Goal: Information Seeking & Learning: Learn about a topic

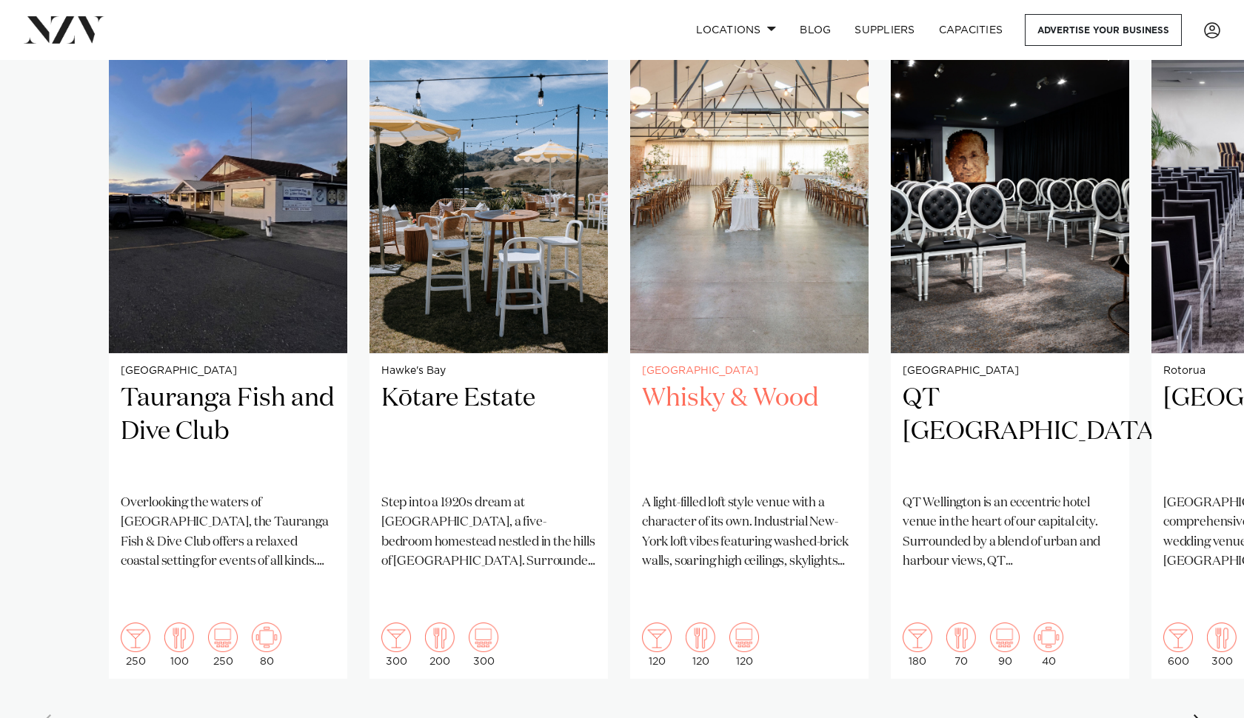
scroll to position [1081, 0]
click at [1202, 715] on div "Next slide" at bounding box center [1199, 727] width 15 height 24
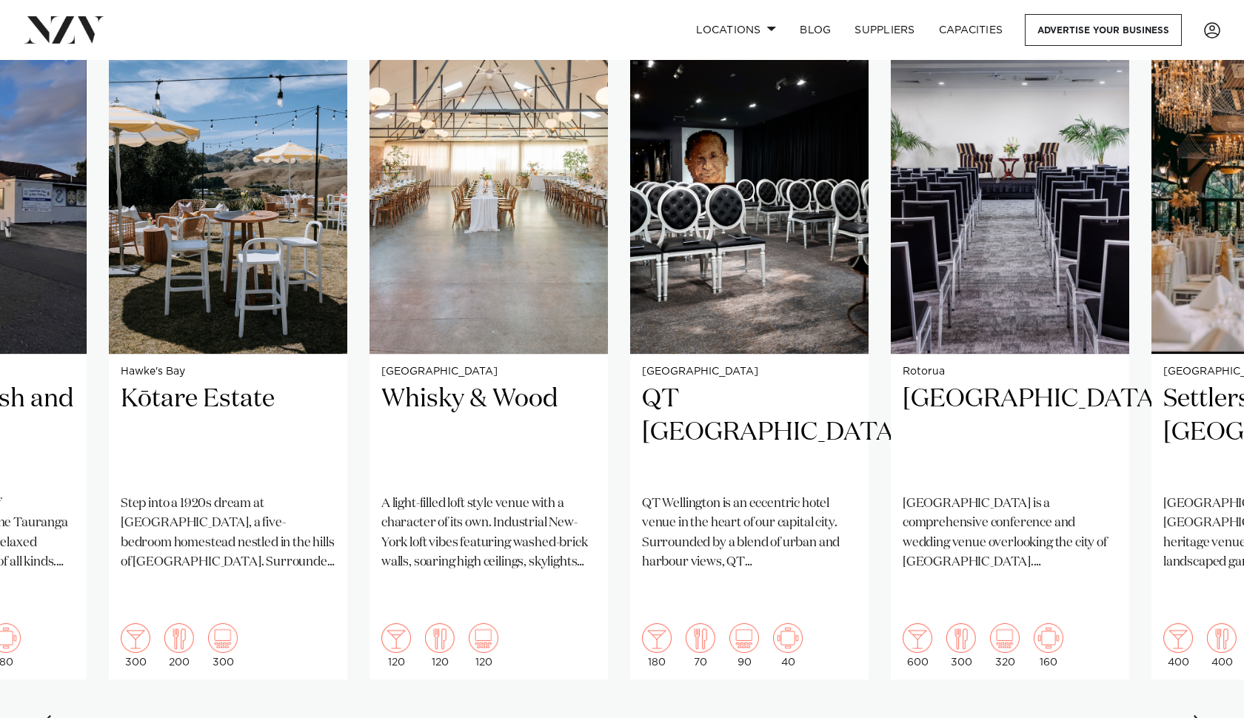
click at [1202, 715] on div "Next slide" at bounding box center [1199, 727] width 15 height 24
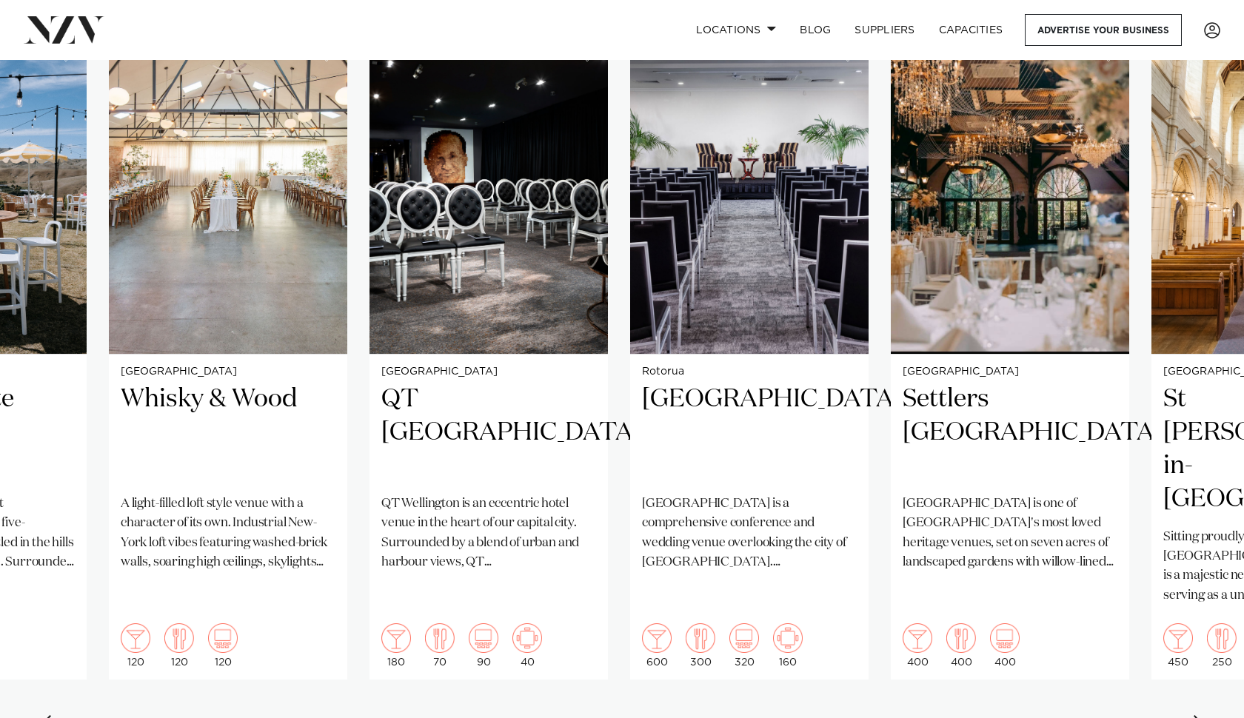
click at [1202, 715] on div "Next slide" at bounding box center [1199, 727] width 15 height 24
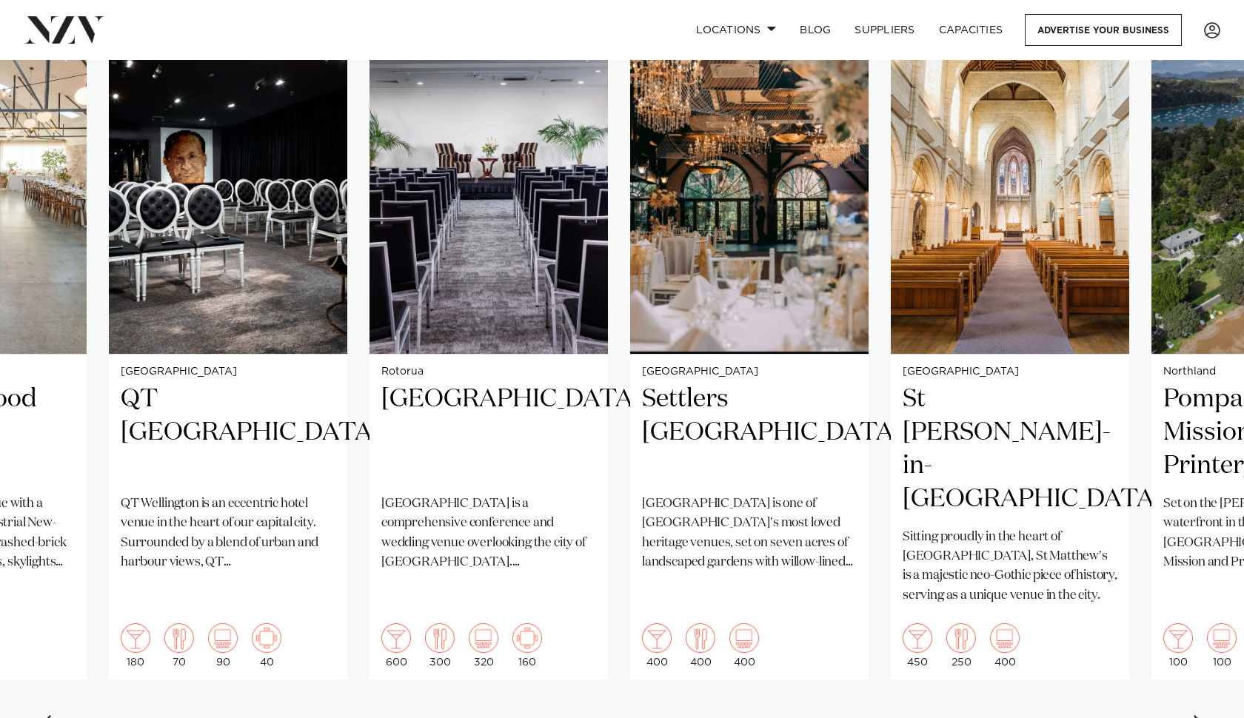
click at [1202, 715] on div "Next slide" at bounding box center [1199, 727] width 15 height 24
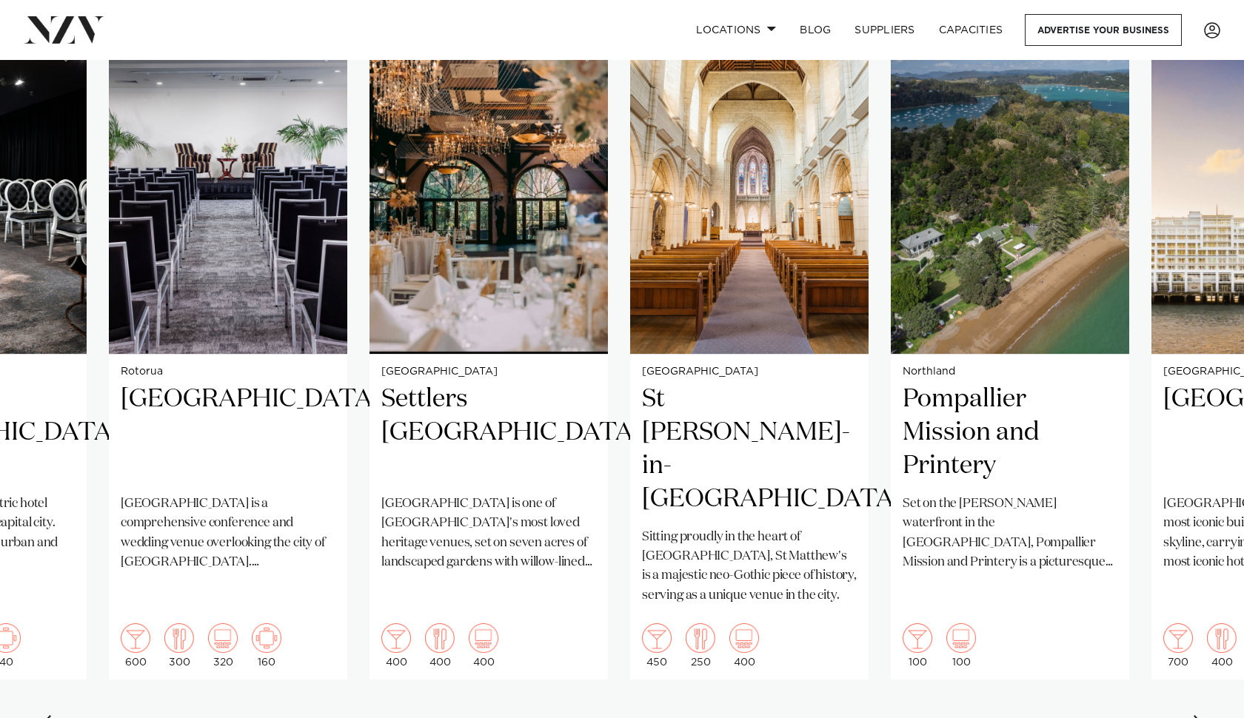
click at [1202, 715] on div "Next slide" at bounding box center [1199, 727] width 15 height 24
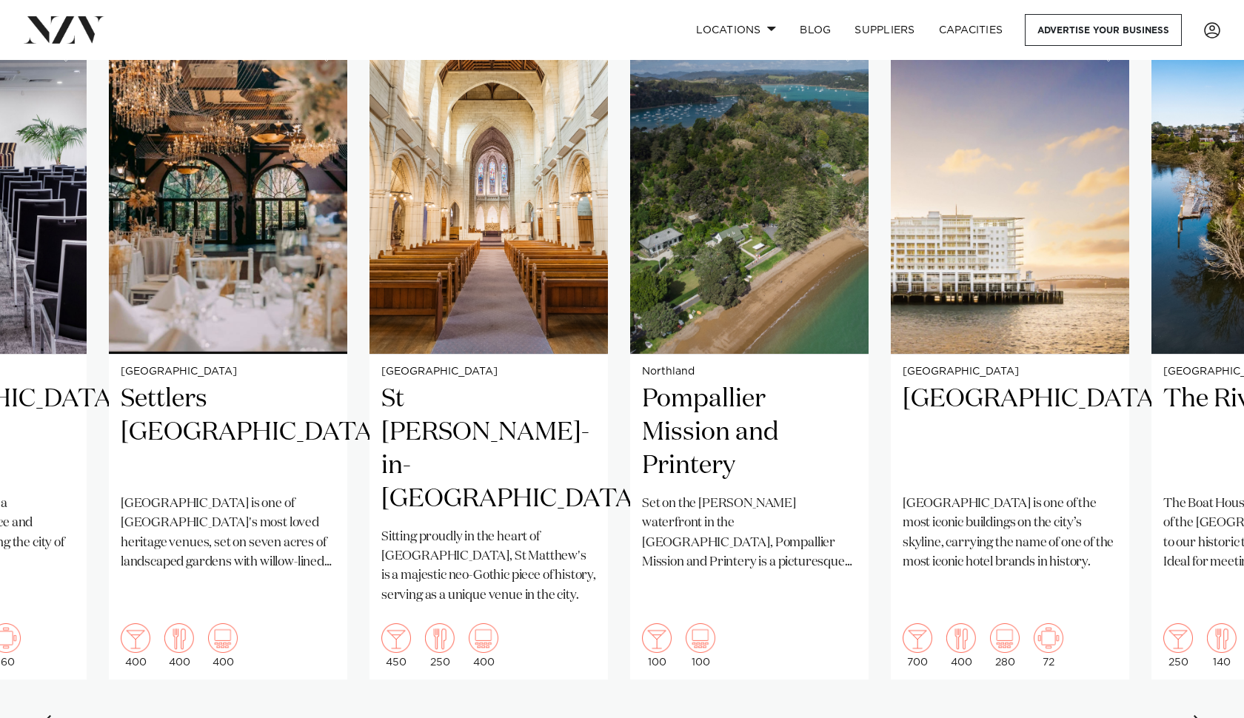
click at [1201, 715] on div "Next slide" at bounding box center [1199, 727] width 15 height 24
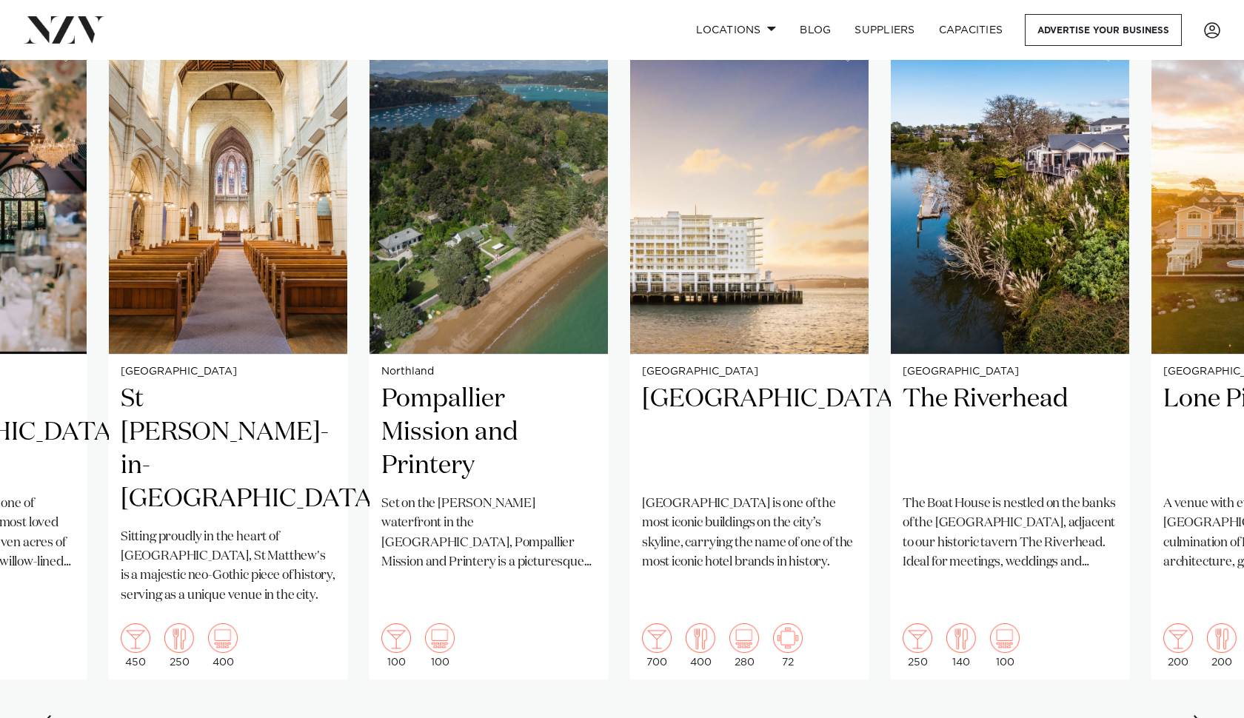
click at [1201, 715] on div "Next slide" at bounding box center [1199, 727] width 15 height 24
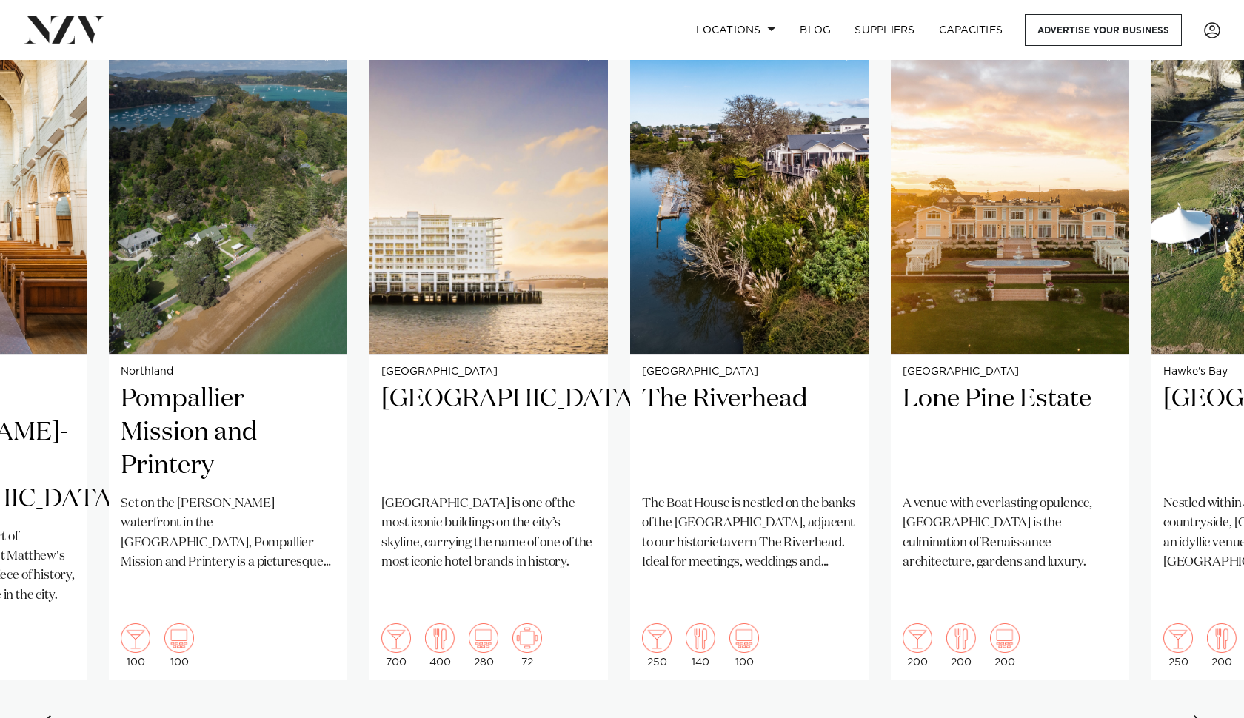
click at [1201, 715] on div "Next slide" at bounding box center [1199, 727] width 15 height 24
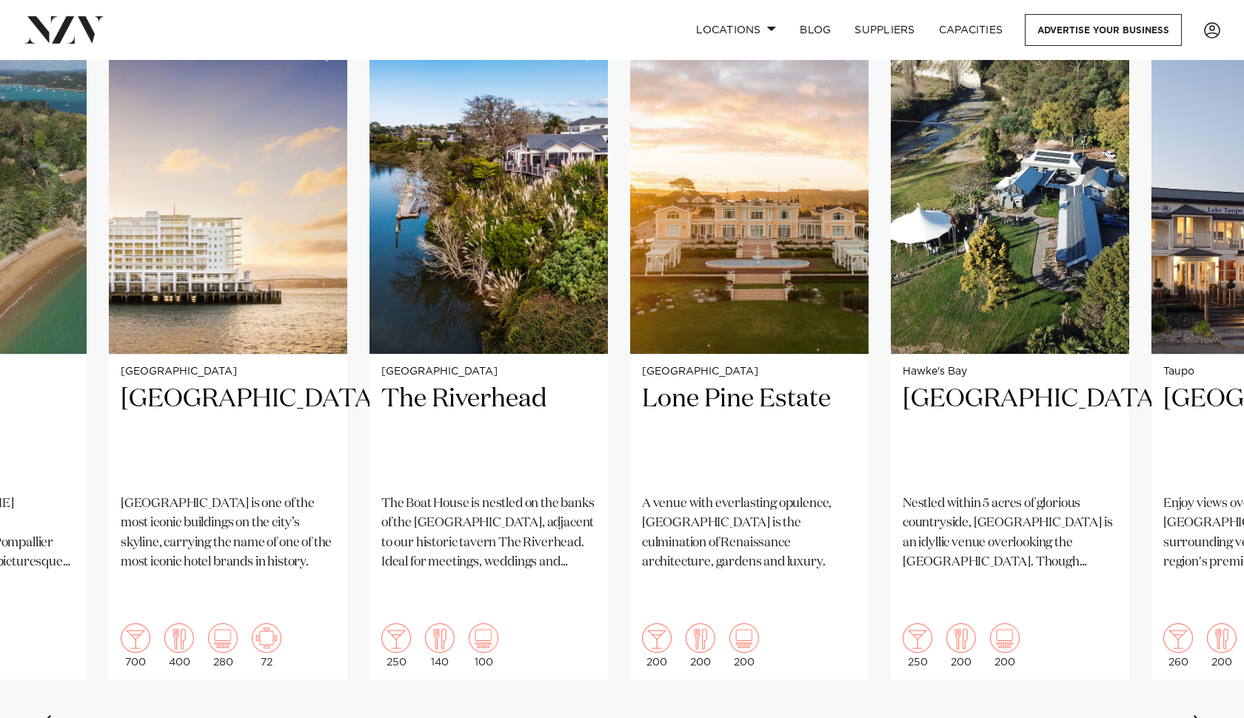
click at [1202, 715] on div "Next slide" at bounding box center [1199, 727] width 15 height 24
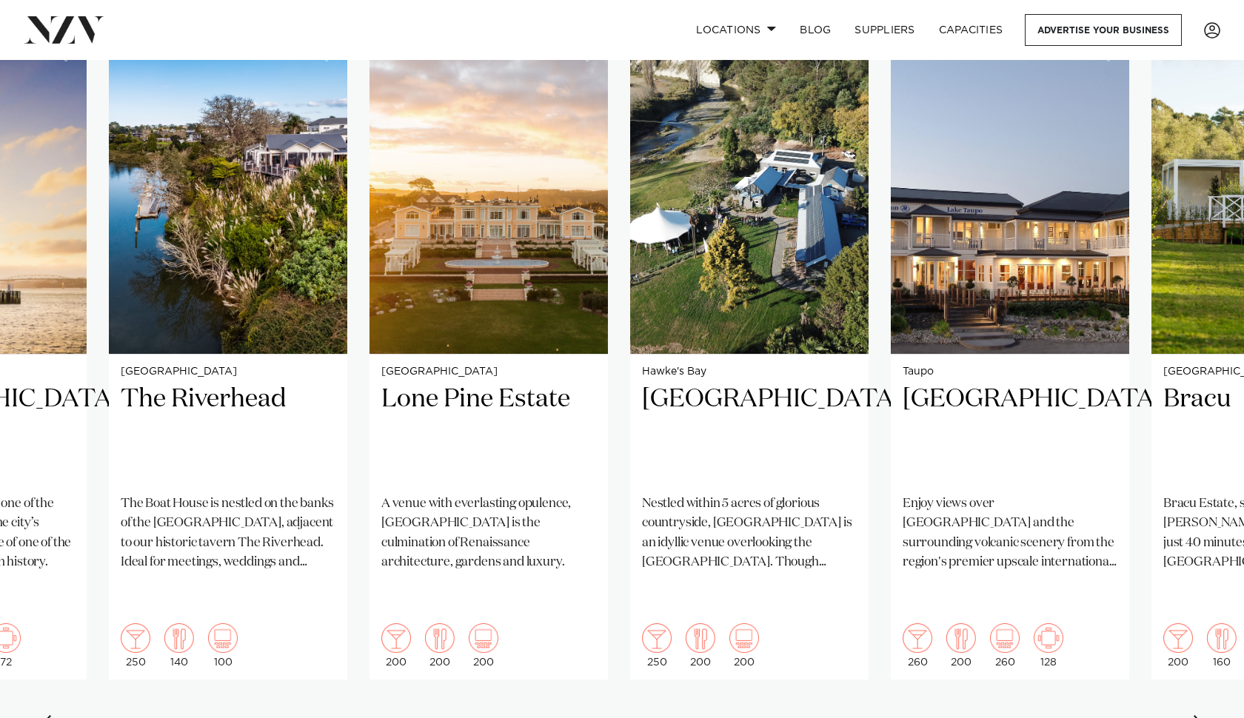
click at [1191, 687] on swiper-container "Tauranga Tauranga Fish and Dive Club Overlooking the waters of [GEOGRAPHIC_DATA…" at bounding box center [622, 392] width 1244 height 717
click at [1200, 715] on div "Next slide" at bounding box center [1199, 727] width 15 height 24
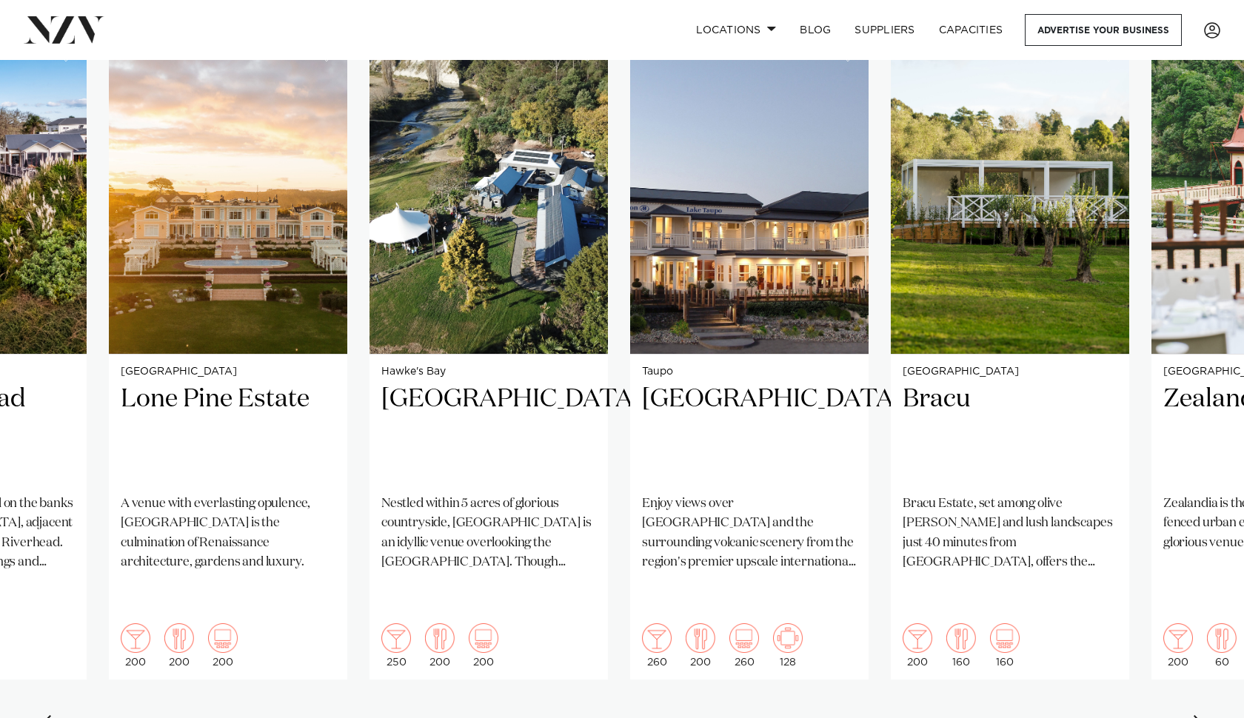
click at [1200, 715] on div "Next slide" at bounding box center [1199, 727] width 15 height 24
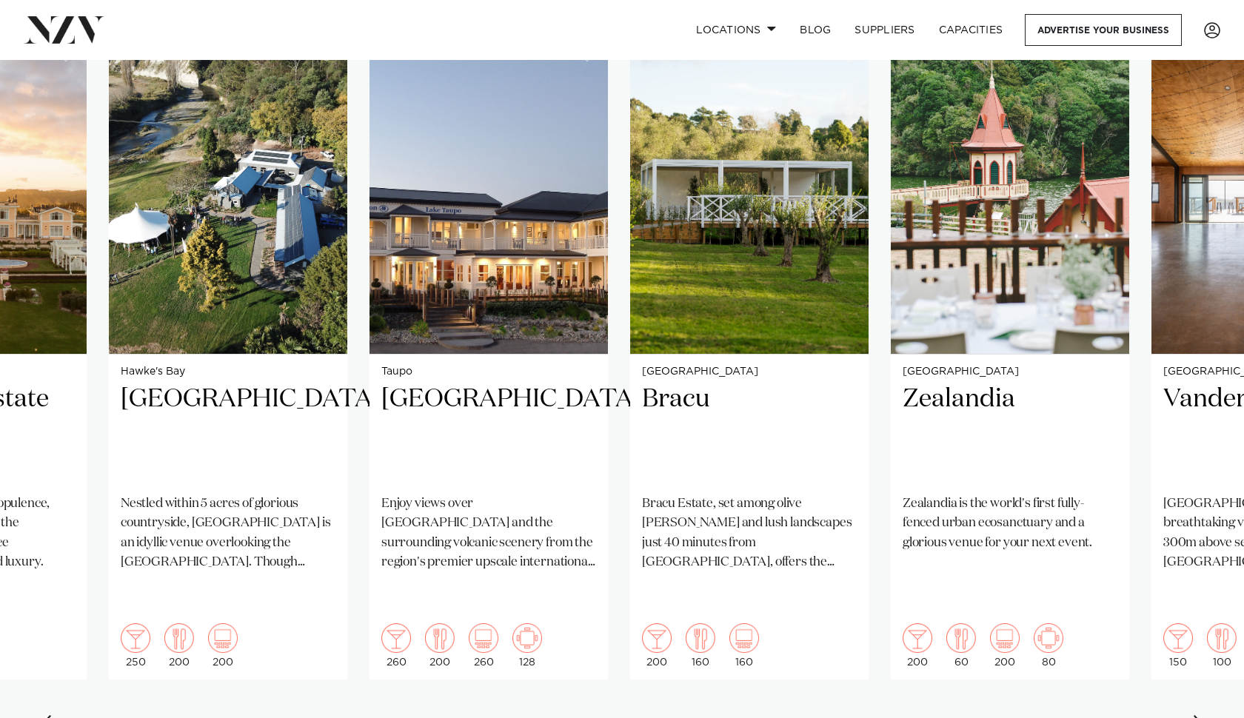
click at [1200, 715] on div "Next slide" at bounding box center [1199, 727] width 15 height 24
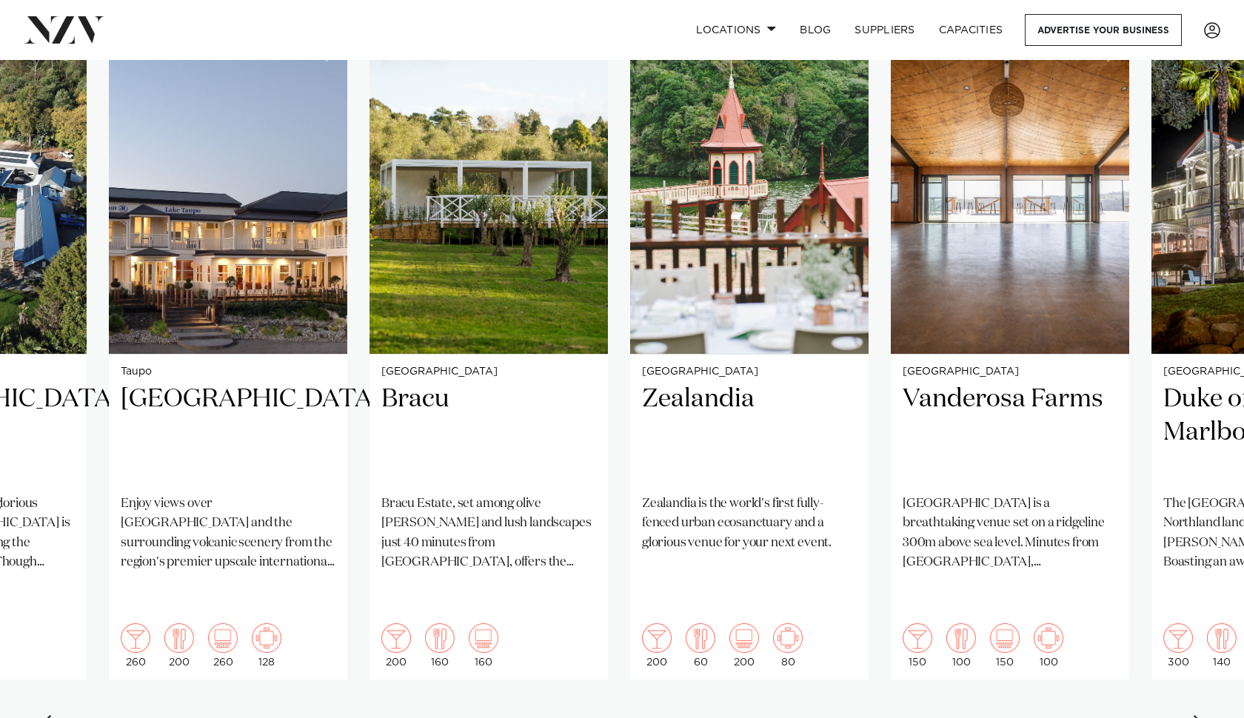
click at [1200, 715] on div "Next slide" at bounding box center [1199, 727] width 15 height 24
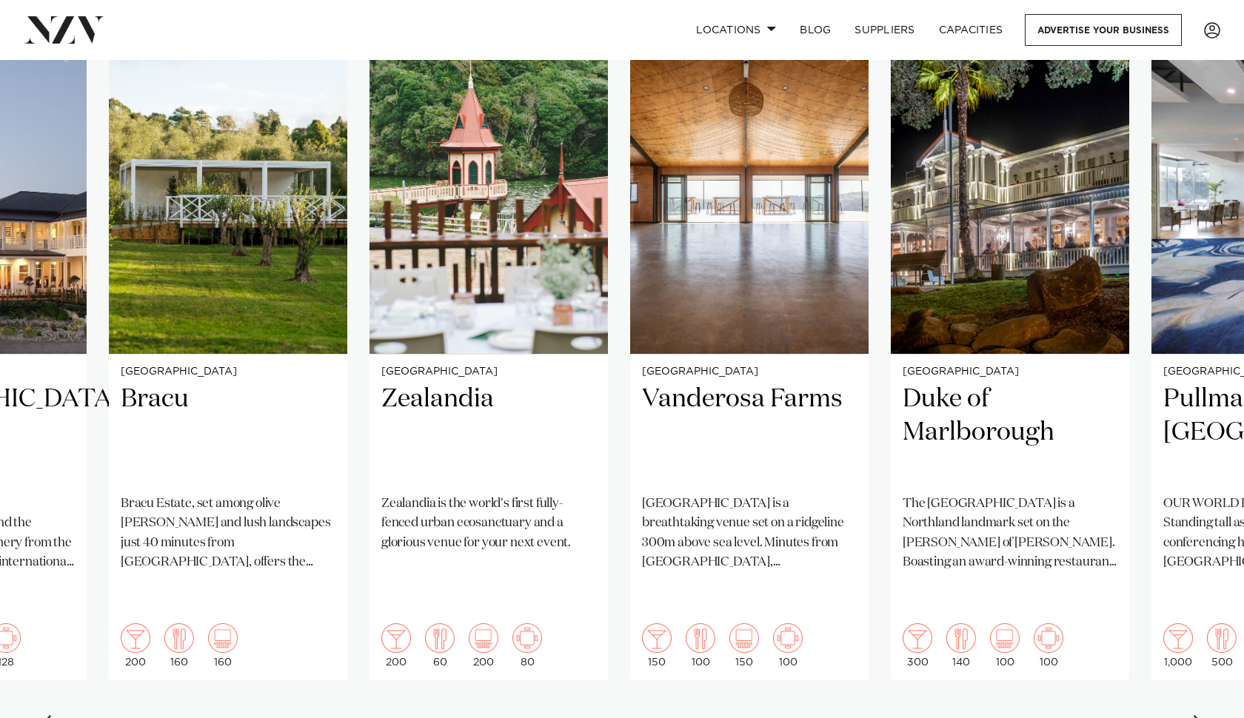
click at [1200, 715] on div "Next slide" at bounding box center [1199, 727] width 15 height 24
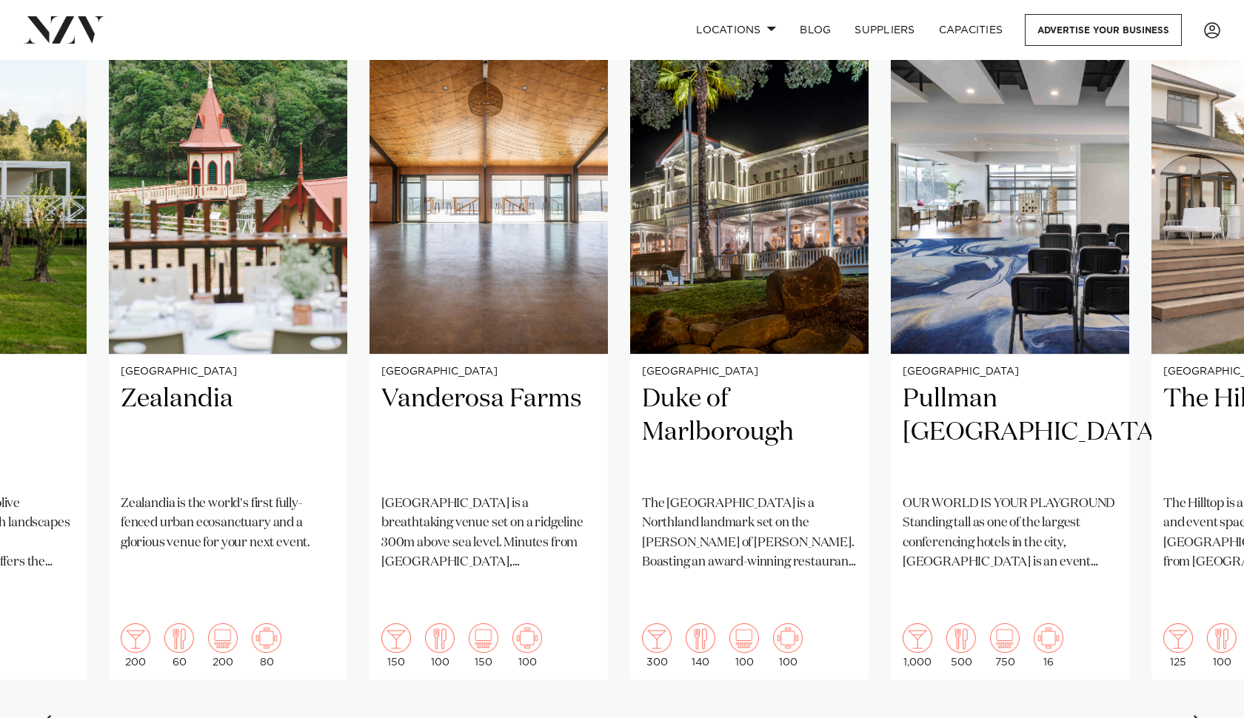
click at [1200, 715] on div "Next slide" at bounding box center [1199, 727] width 15 height 24
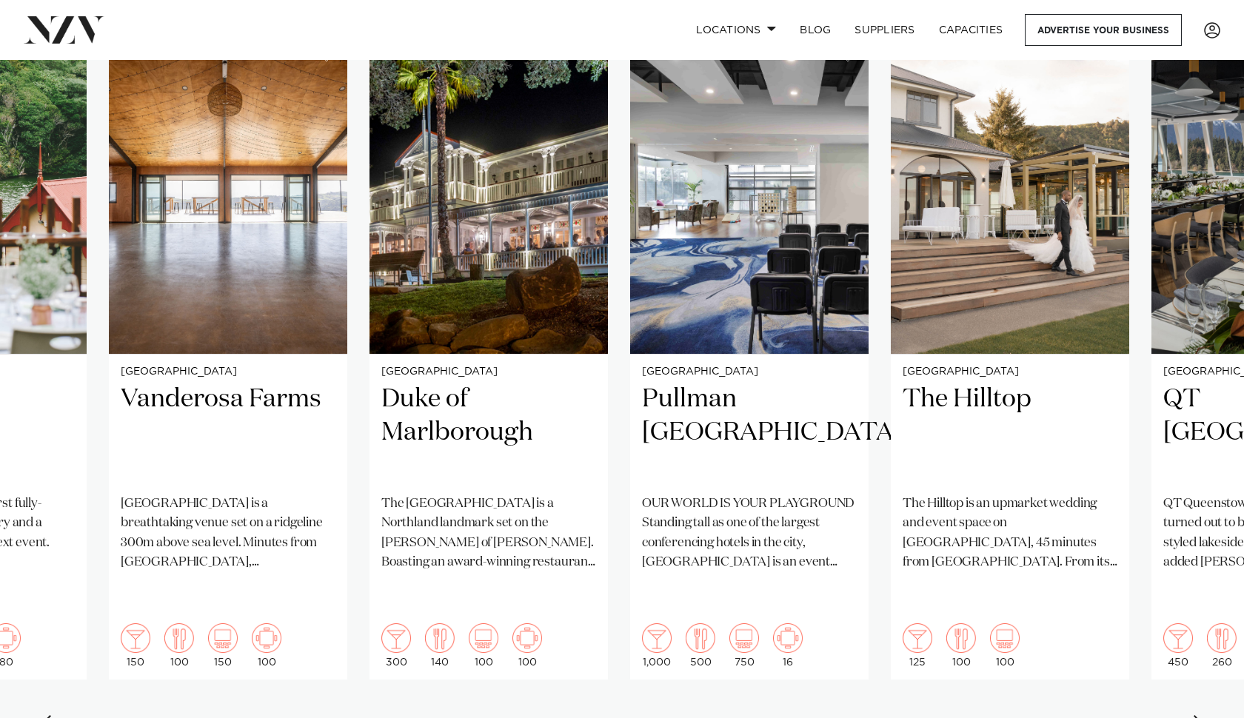
click at [1200, 715] on div "Next slide" at bounding box center [1199, 727] width 15 height 24
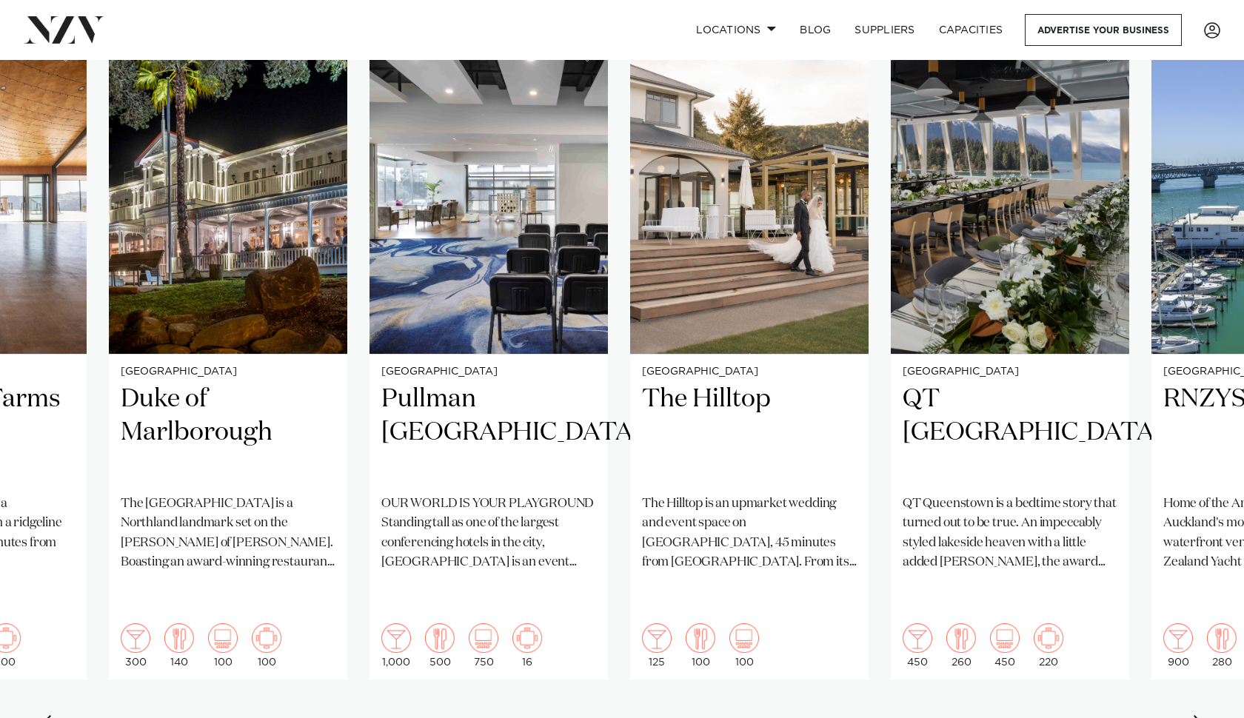
click at [1200, 715] on div "Next slide" at bounding box center [1199, 727] width 15 height 24
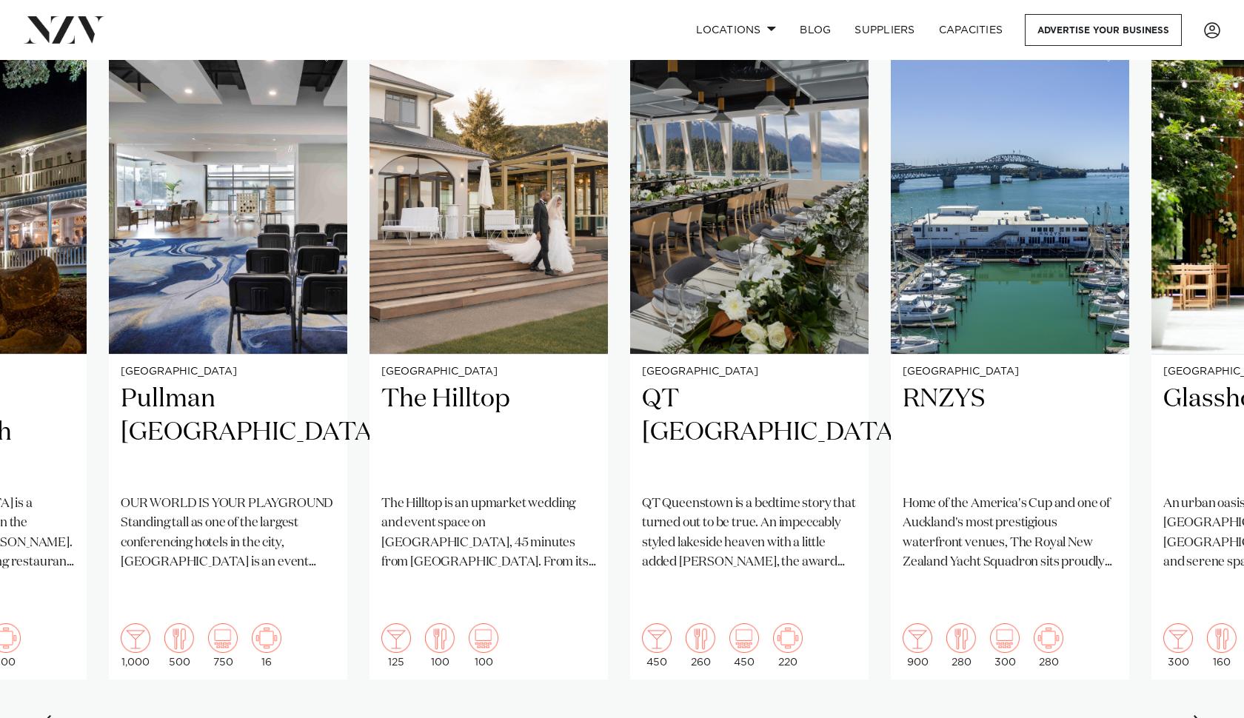
click at [1199, 715] on div "Next slide" at bounding box center [1199, 727] width 15 height 24
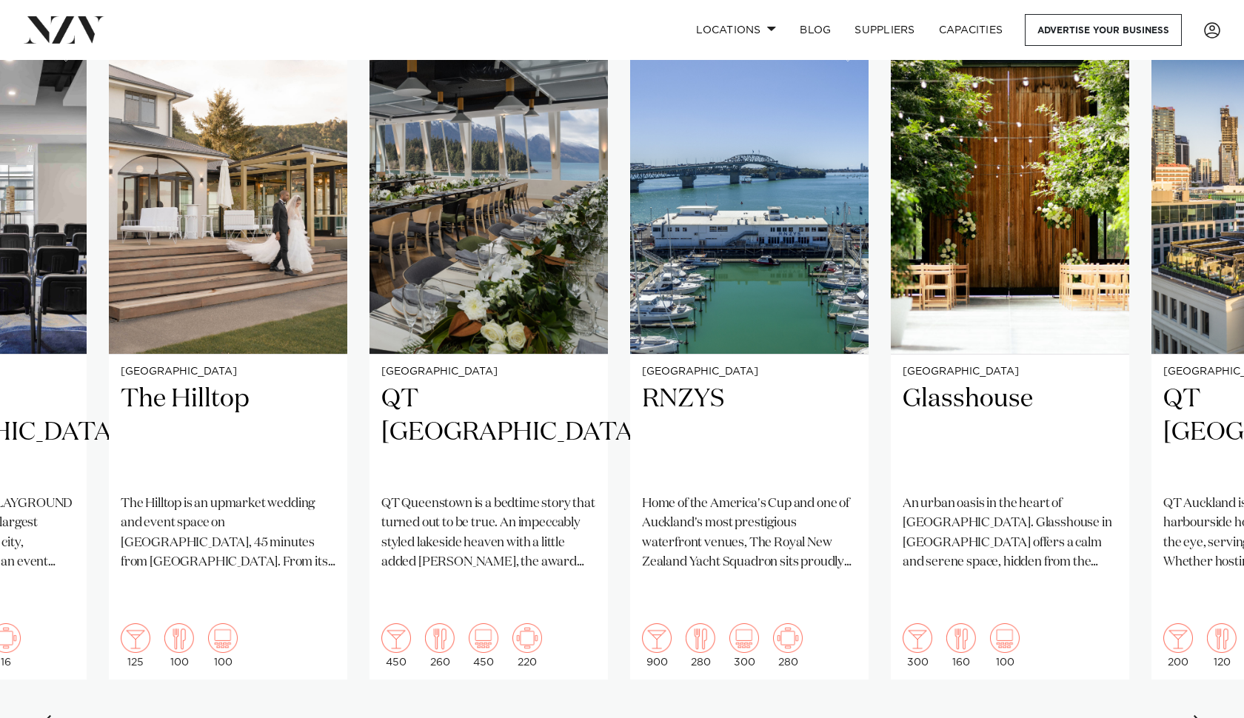
click at [1199, 715] on div "Next slide" at bounding box center [1199, 727] width 15 height 24
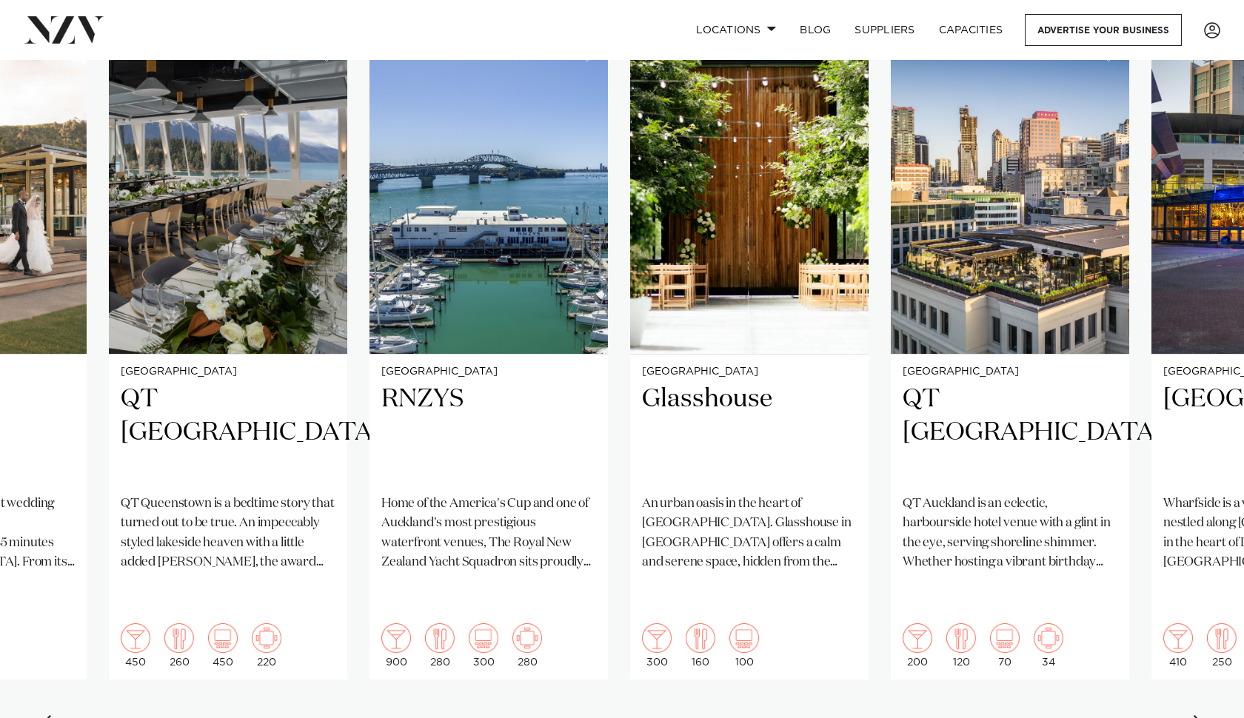
click at [1199, 715] on div "Next slide" at bounding box center [1199, 727] width 15 height 24
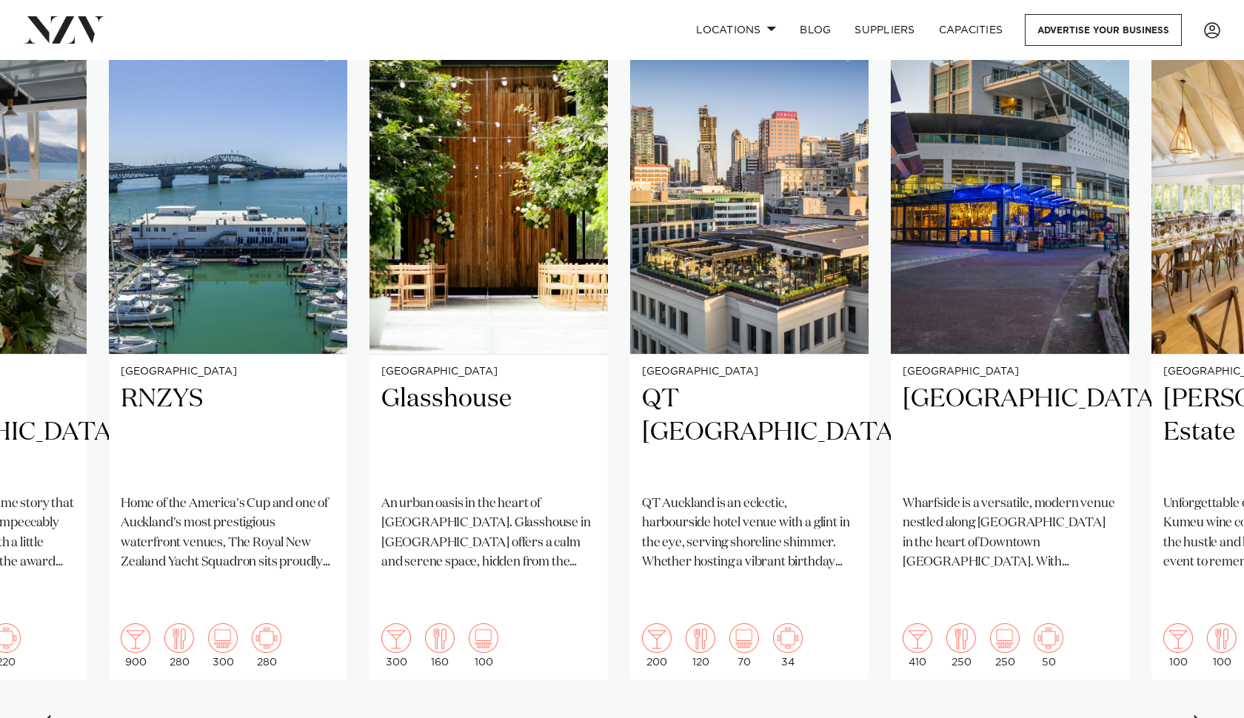
click at [1199, 715] on div "Next slide" at bounding box center [1199, 727] width 15 height 24
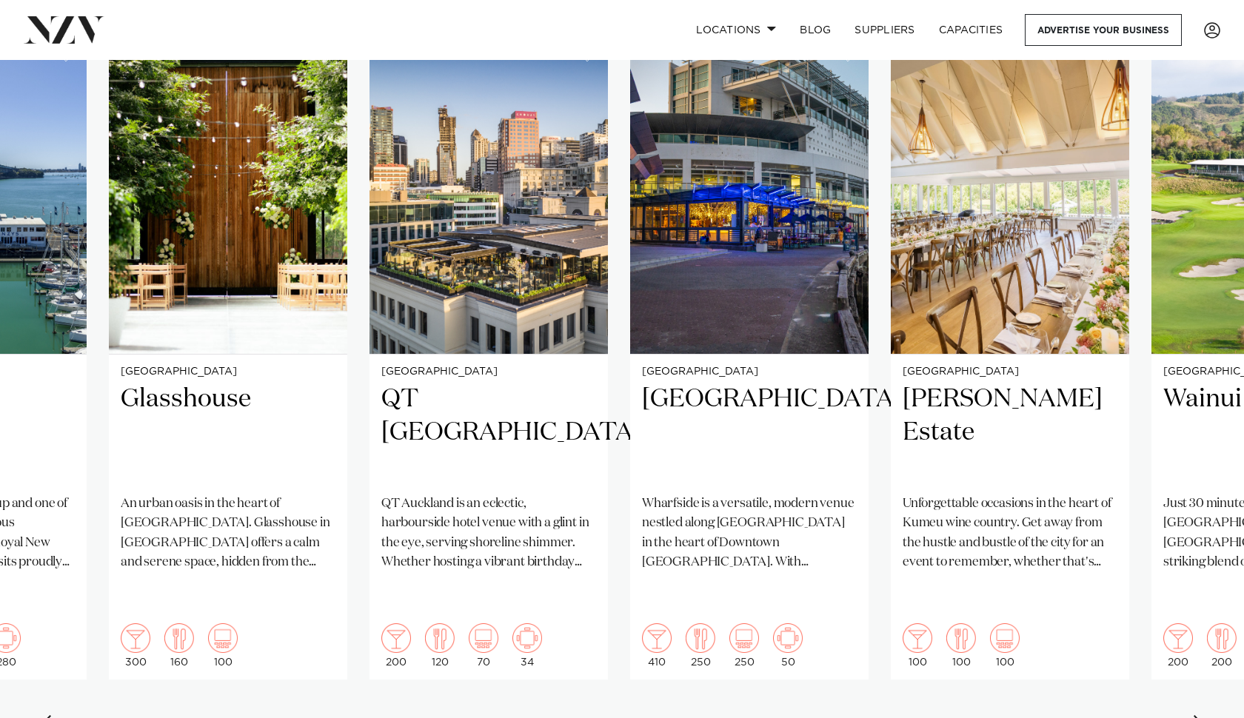
click at [1199, 715] on div "Next slide" at bounding box center [1199, 727] width 15 height 24
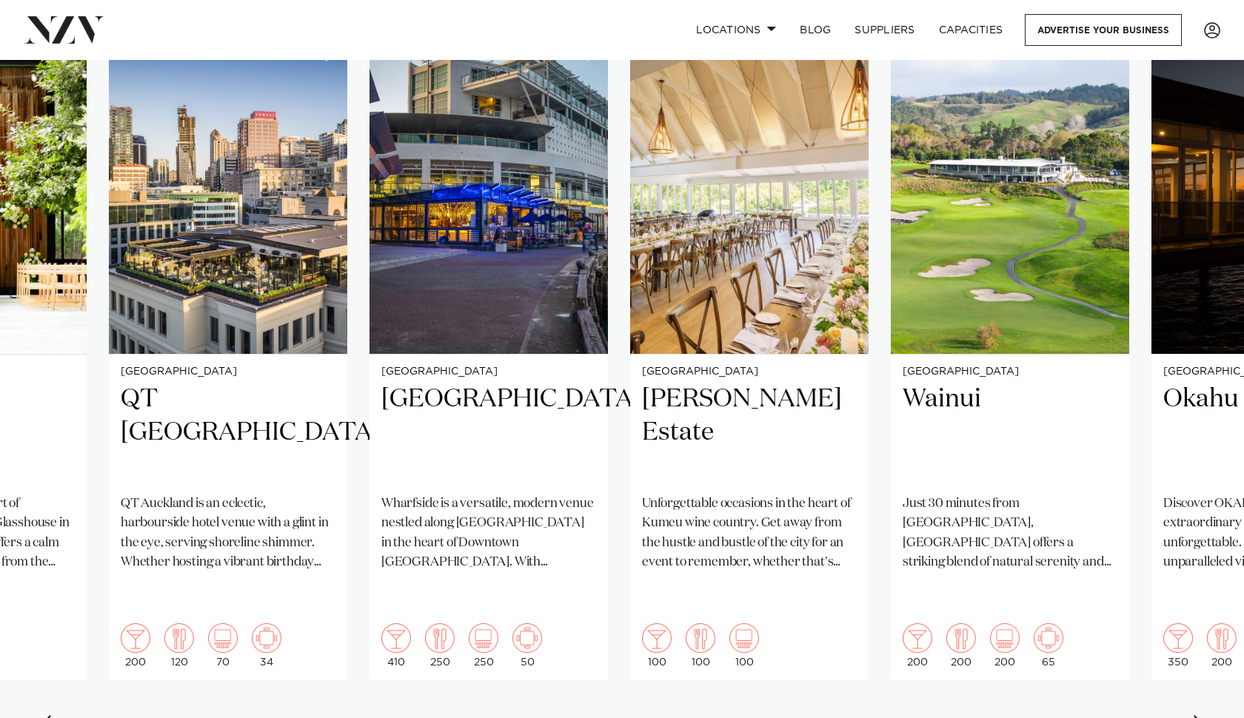
click at [1200, 715] on div "Next slide" at bounding box center [1199, 727] width 15 height 24
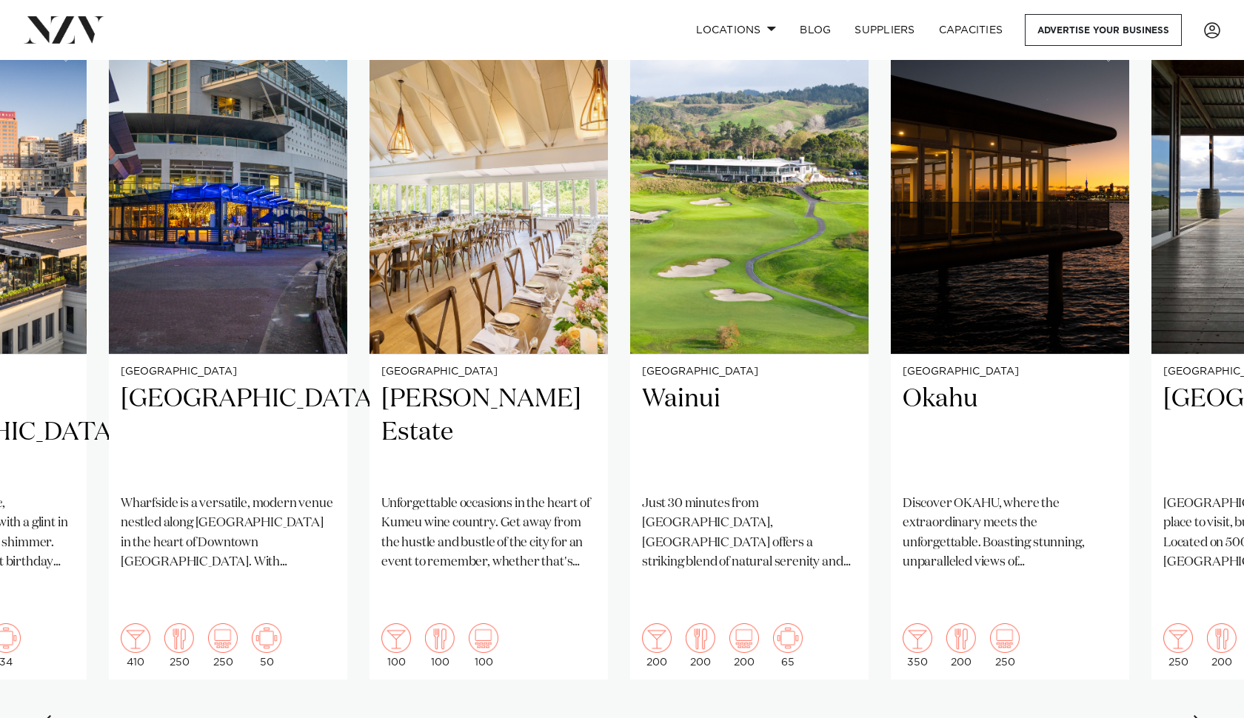
click at [1200, 715] on div "Next slide" at bounding box center [1199, 727] width 15 height 24
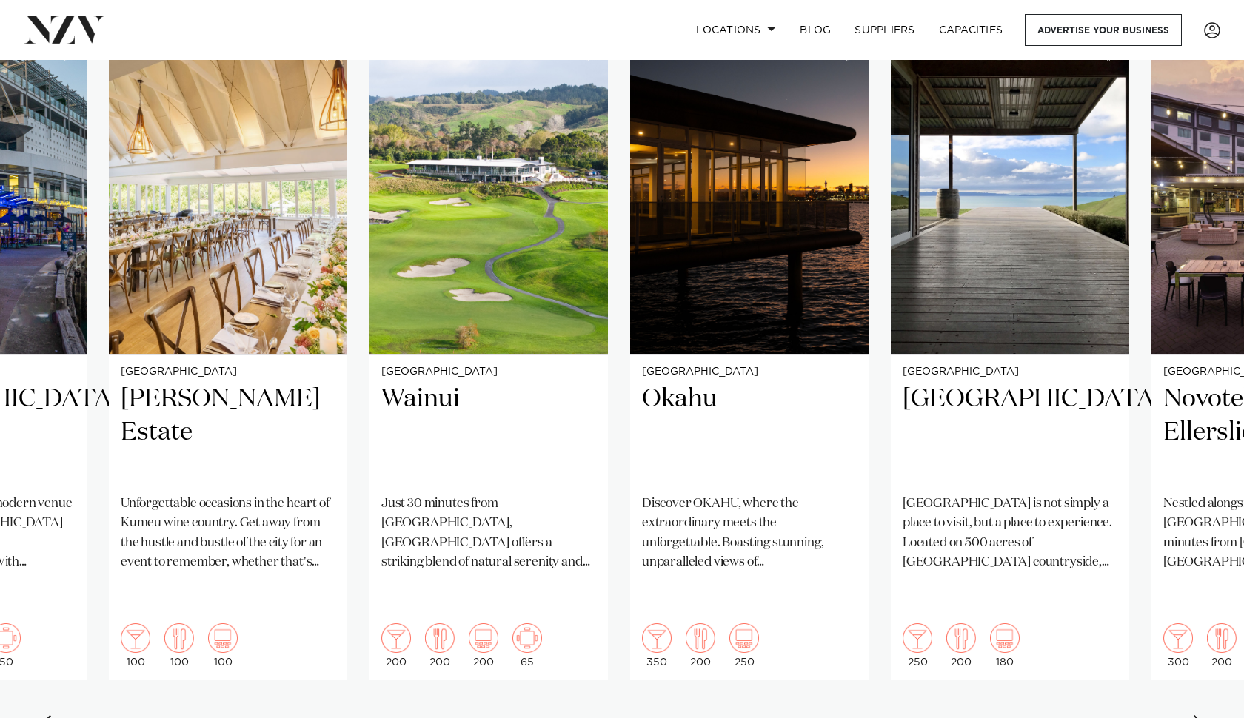
click at [1200, 715] on div "Next slide" at bounding box center [1199, 727] width 15 height 24
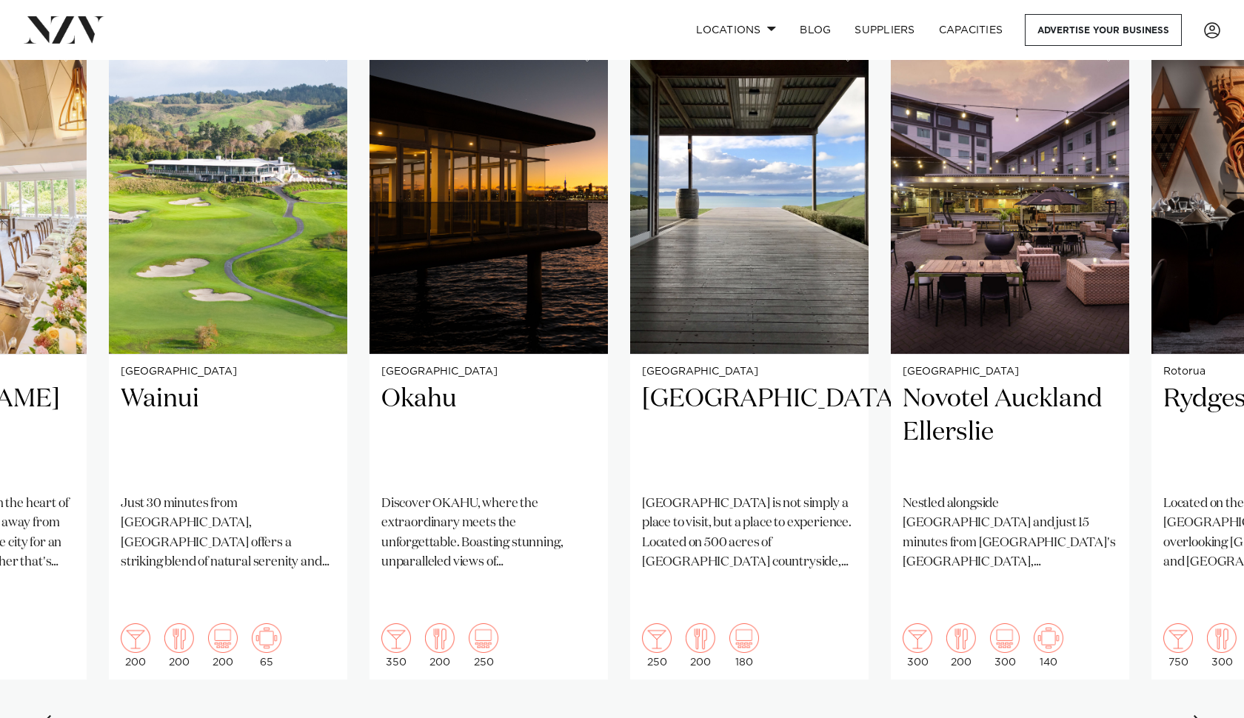
click at [1200, 715] on div "Next slide" at bounding box center [1199, 727] width 15 height 24
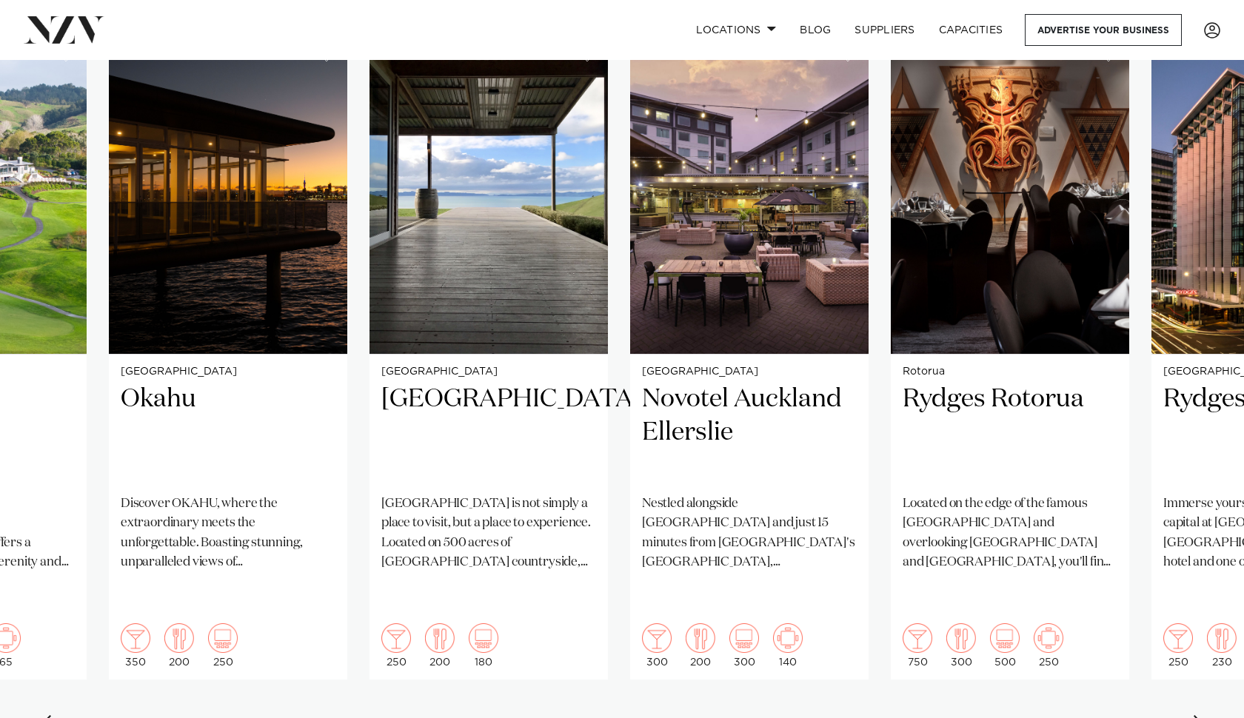
click at [1200, 715] on div "Next slide" at bounding box center [1199, 727] width 15 height 24
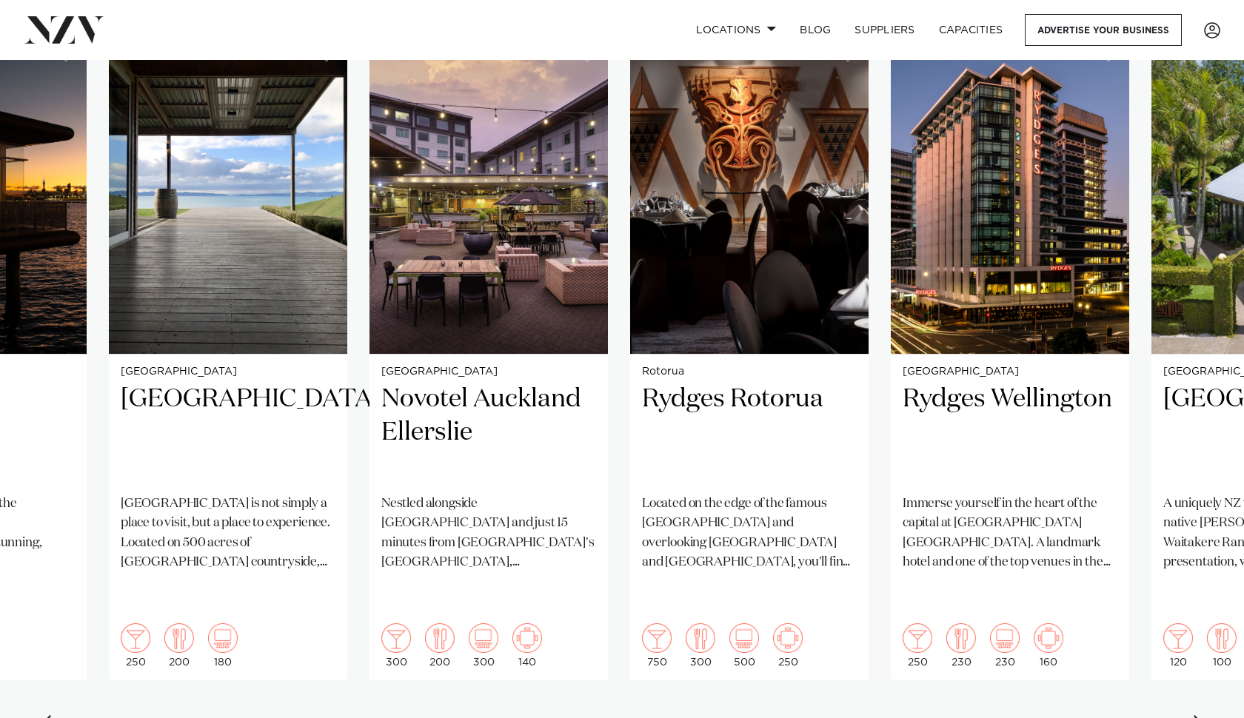
click at [1200, 715] on div "Next slide" at bounding box center [1199, 727] width 15 height 24
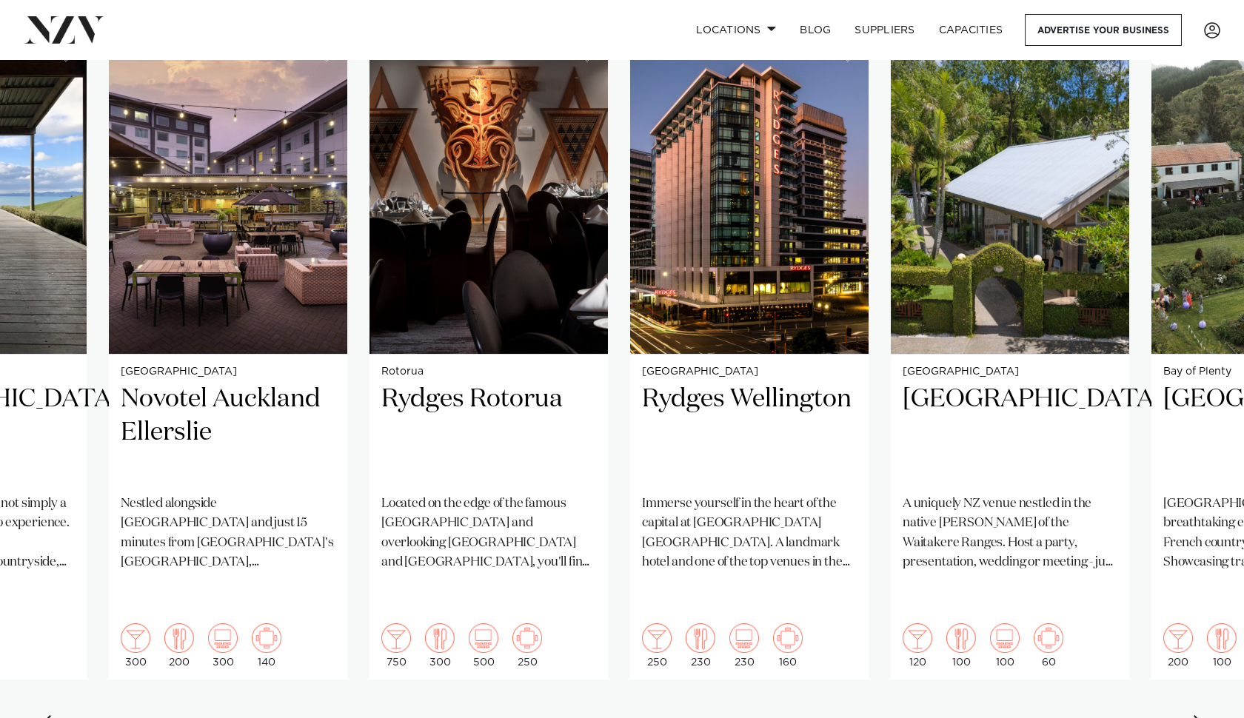
click at [1200, 715] on div "Next slide" at bounding box center [1199, 727] width 15 height 24
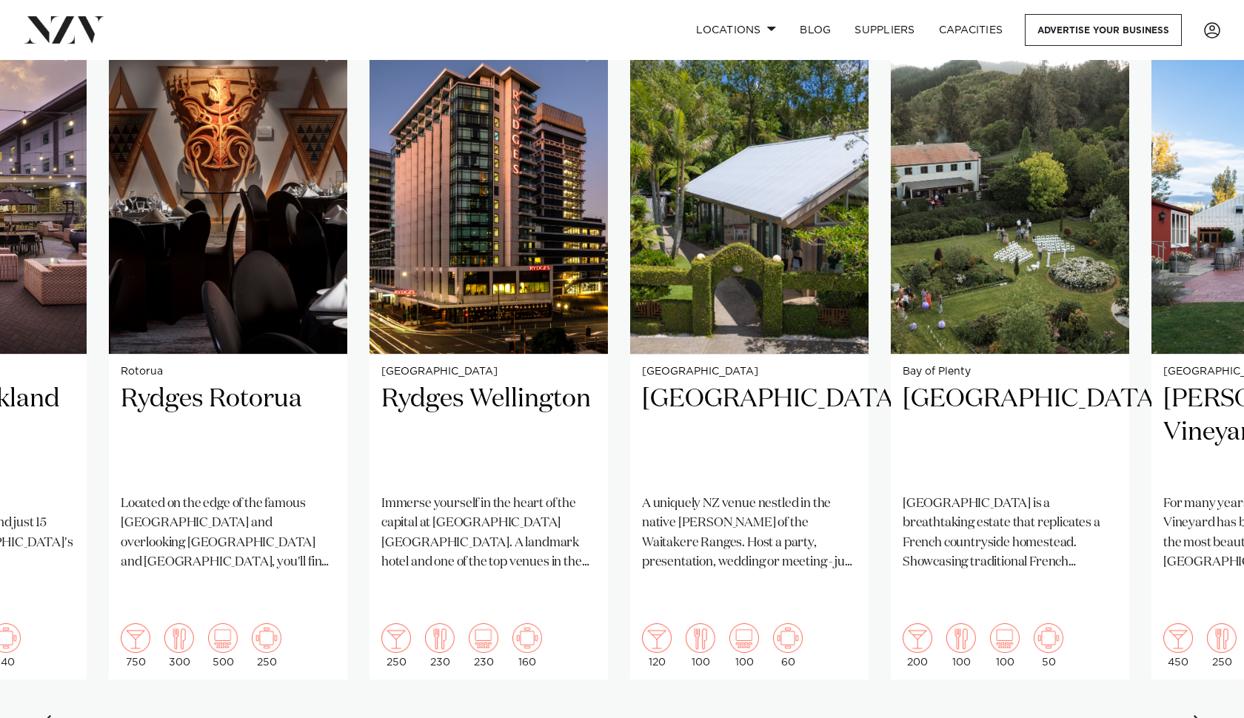
click at [1200, 715] on div "Next slide" at bounding box center [1199, 727] width 15 height 24
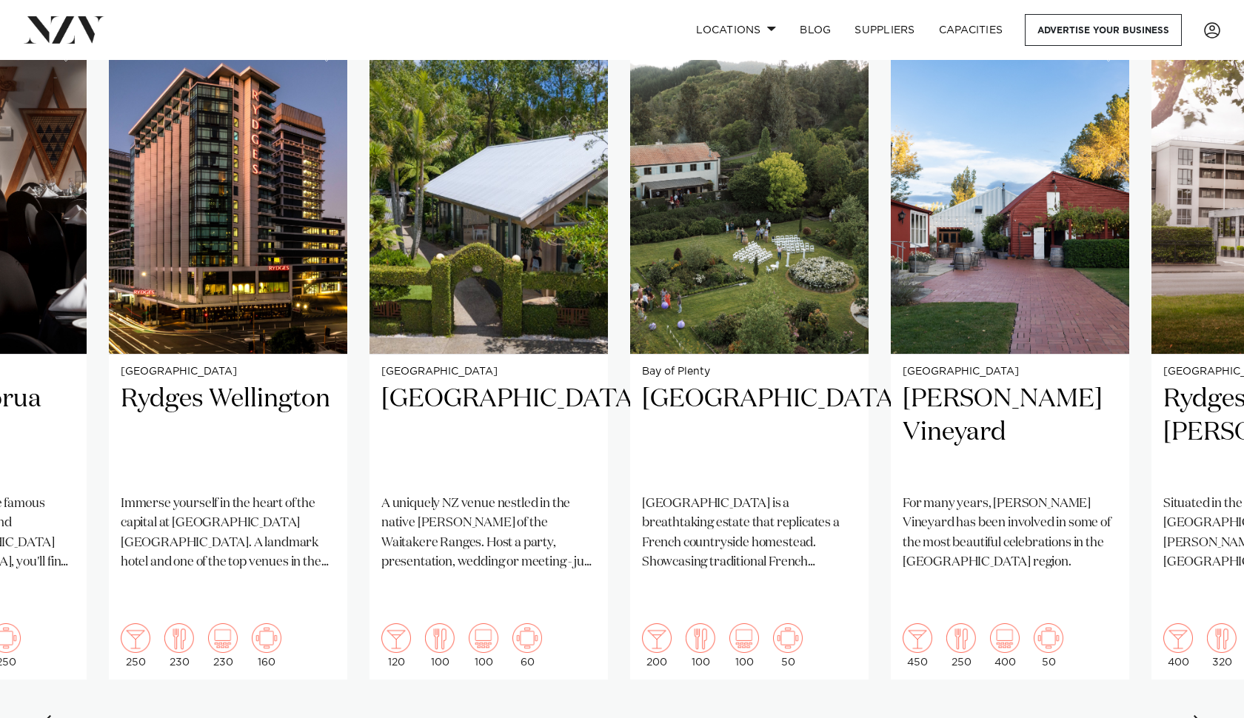
click at [1200, 715] on div "Next slide" at bounding box center [1199, 727] width 15 height 24
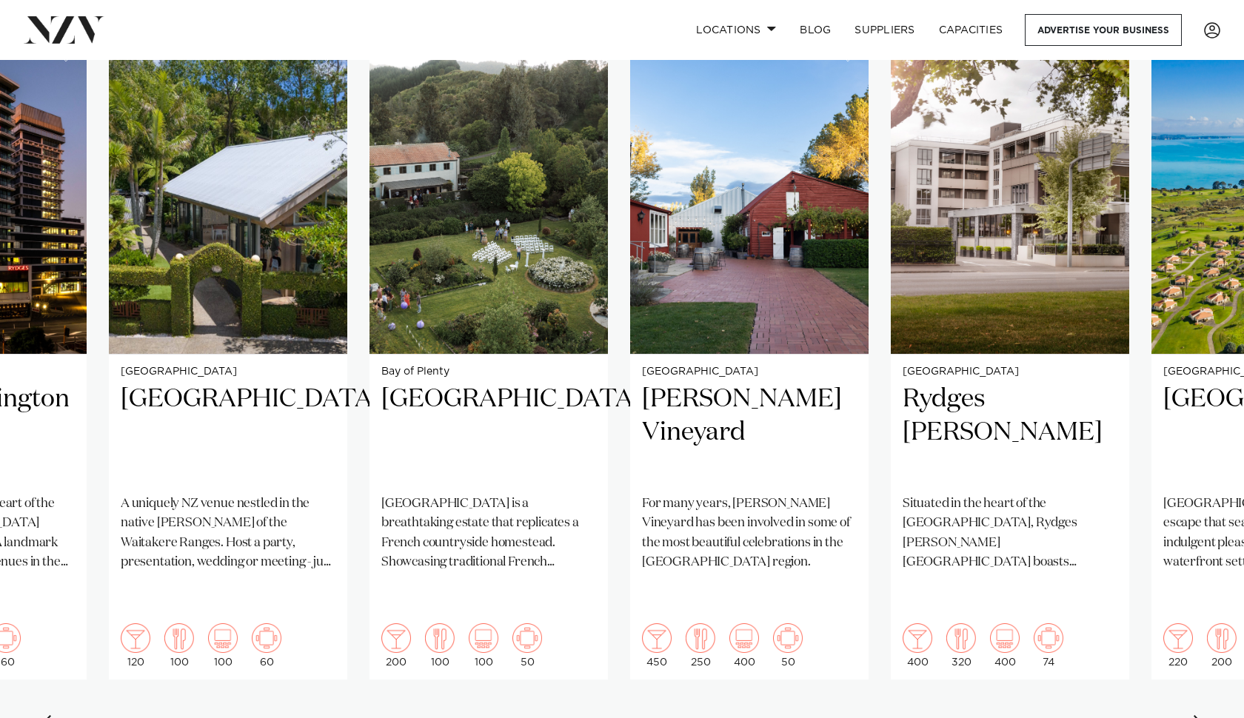
click at [1200, 715] on div "Next slide" at bounding box center [1199, 727] width 15 height 24
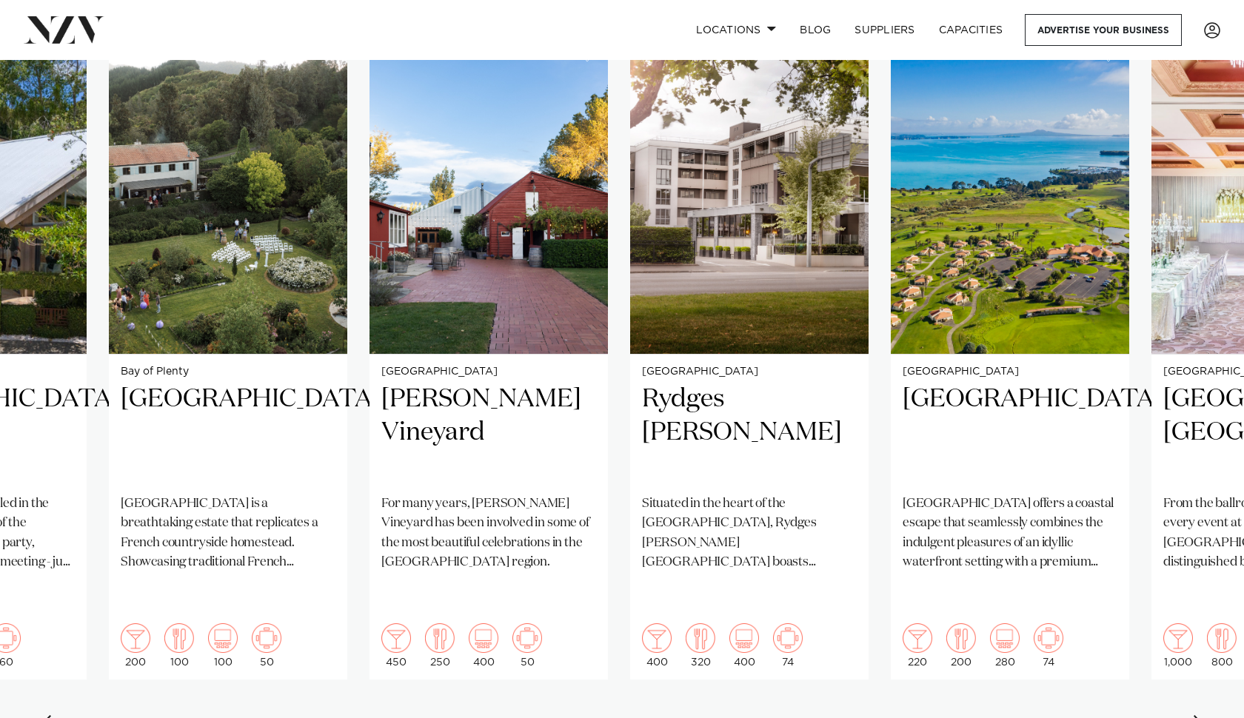
click at [1200, 715] on div "Next slide" at bounding box center [1199, 727] width 15 height 24
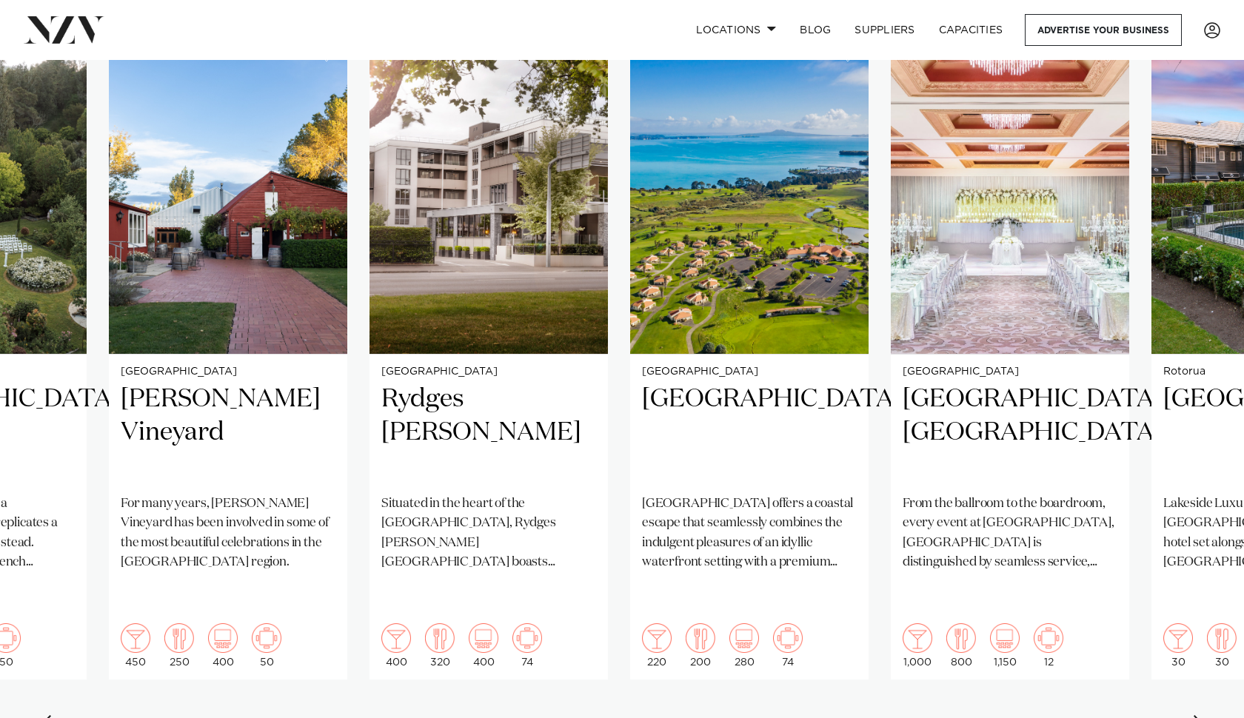
click at [1200, 715] on div "Next slide" at bounding box center [1199, 727] width 15 height 24
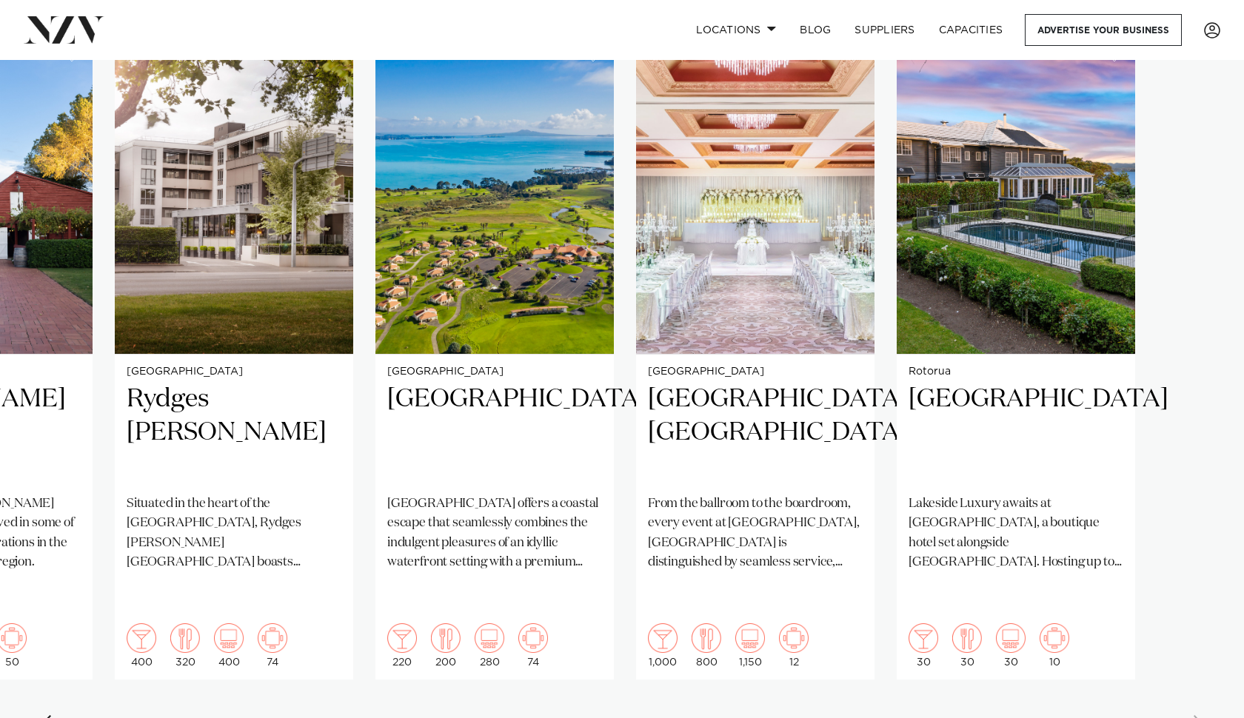
click at [1200, 688] on swiper-container "Tauranga Tauranga Fish and Dive Club Overlooking the waters of [GEOGRAPHIC_DATA…" at bounding box center [622, 392] width 1244 height 717
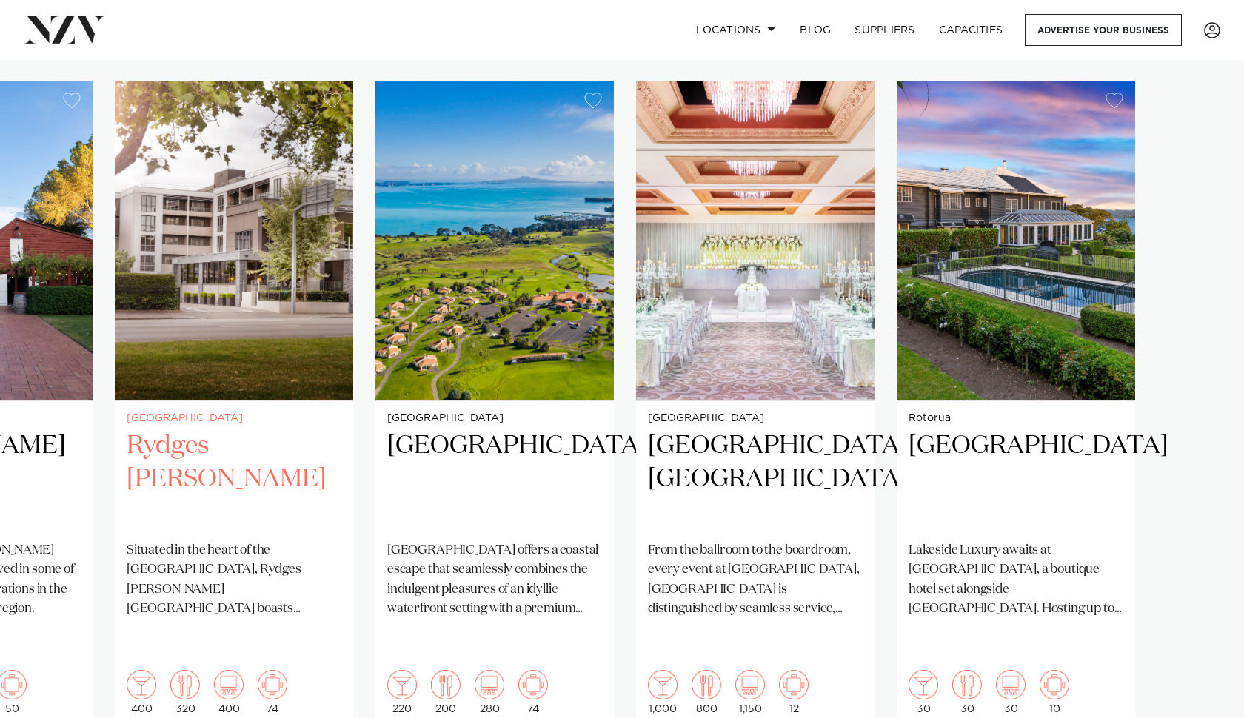
scroll to position [1097, 0]
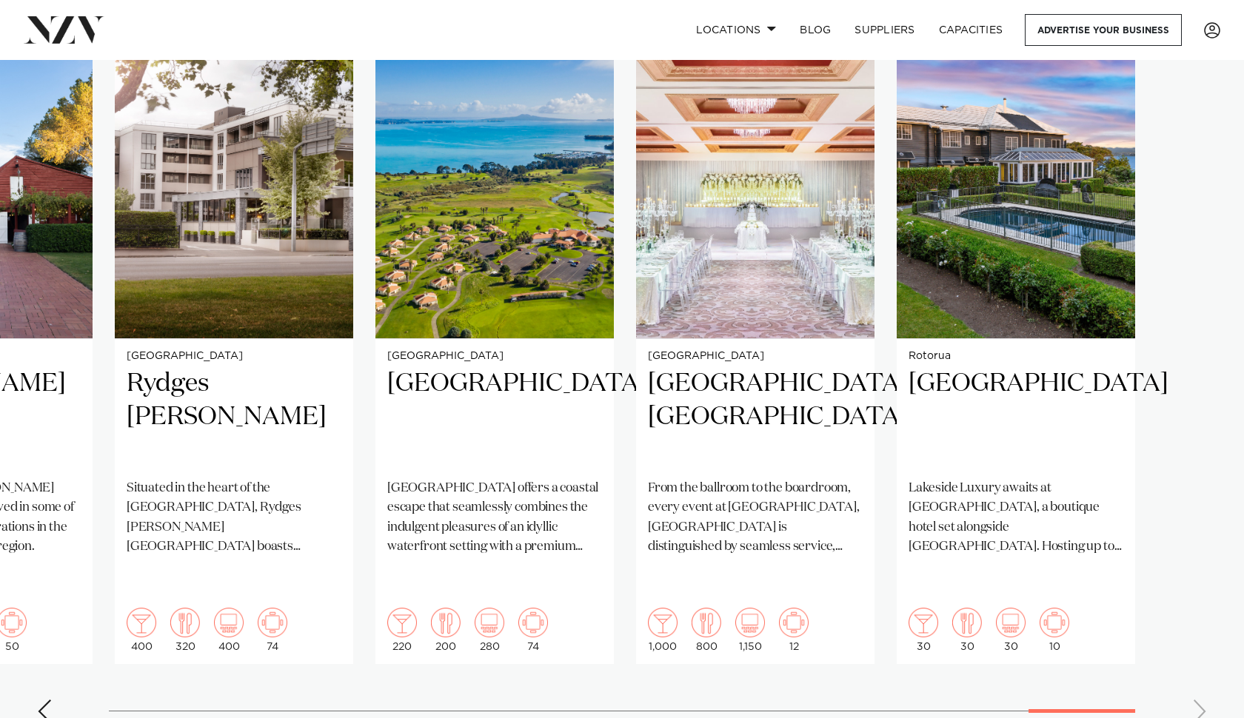
click at [48, 700] on div "Previous slide" at bounding box center [44, 712] width 15 height 24
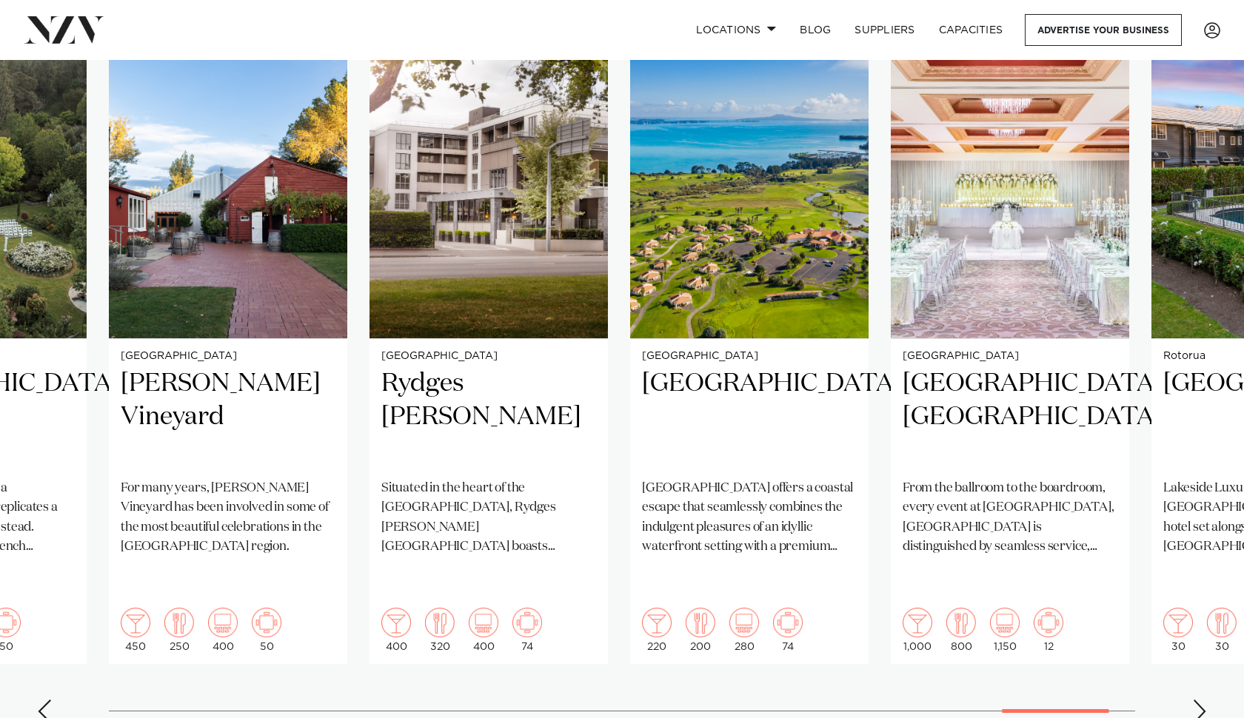
click at [48, 700] on div "Previous slide" at bounding box center [44, 712] width 15 height 24
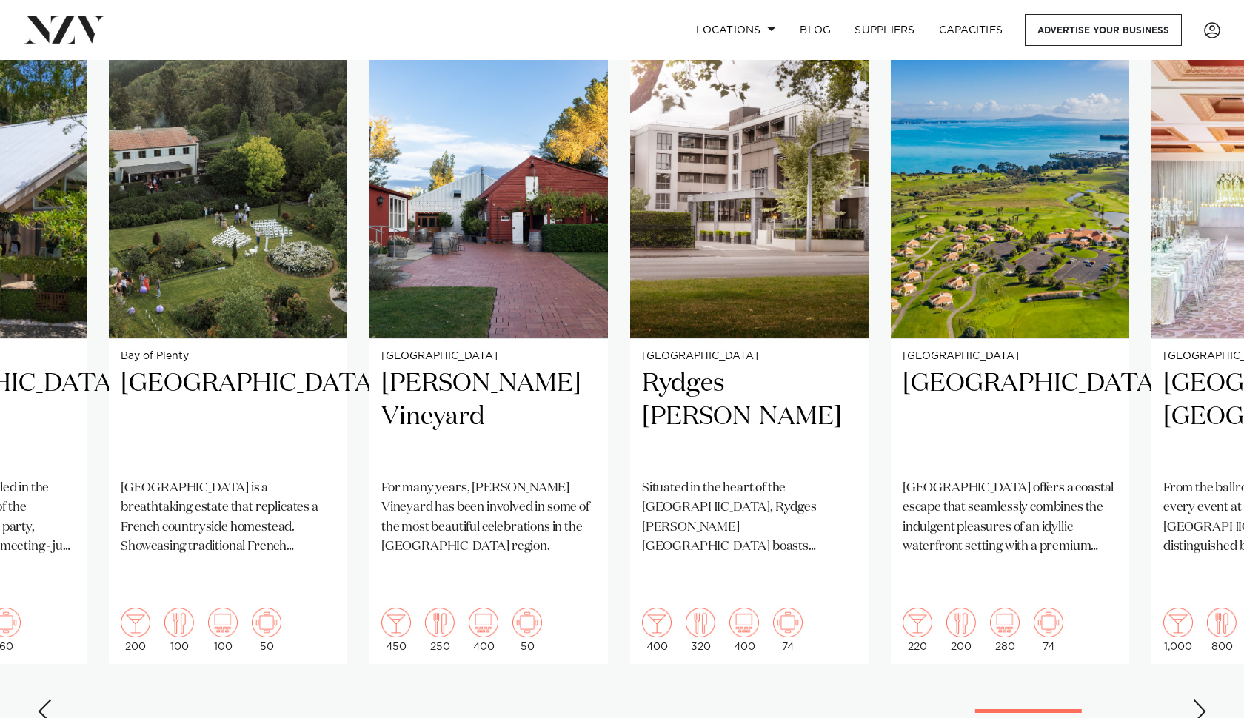
click at [48, 700] on div "Previous slide" at bounding box center [44, 712] width 15 height 24
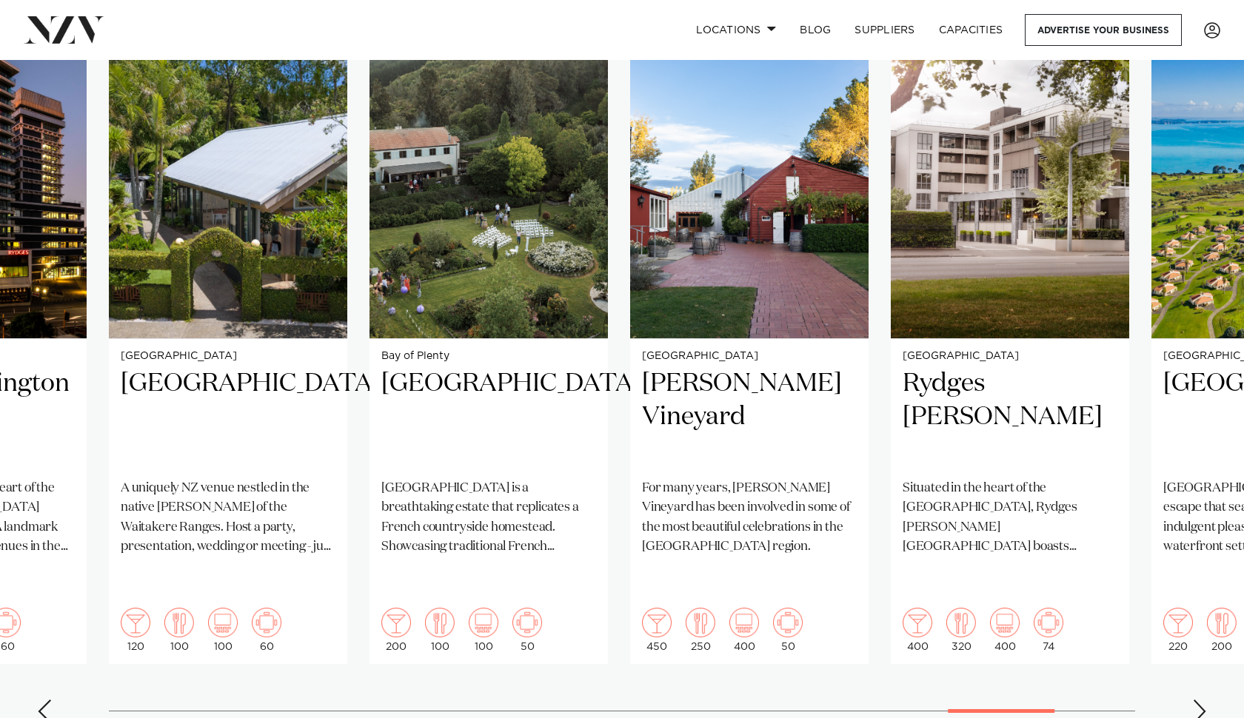
click at [48, 700] on div "Previous slide" at bounding box center [44, 712] width 15 height 24
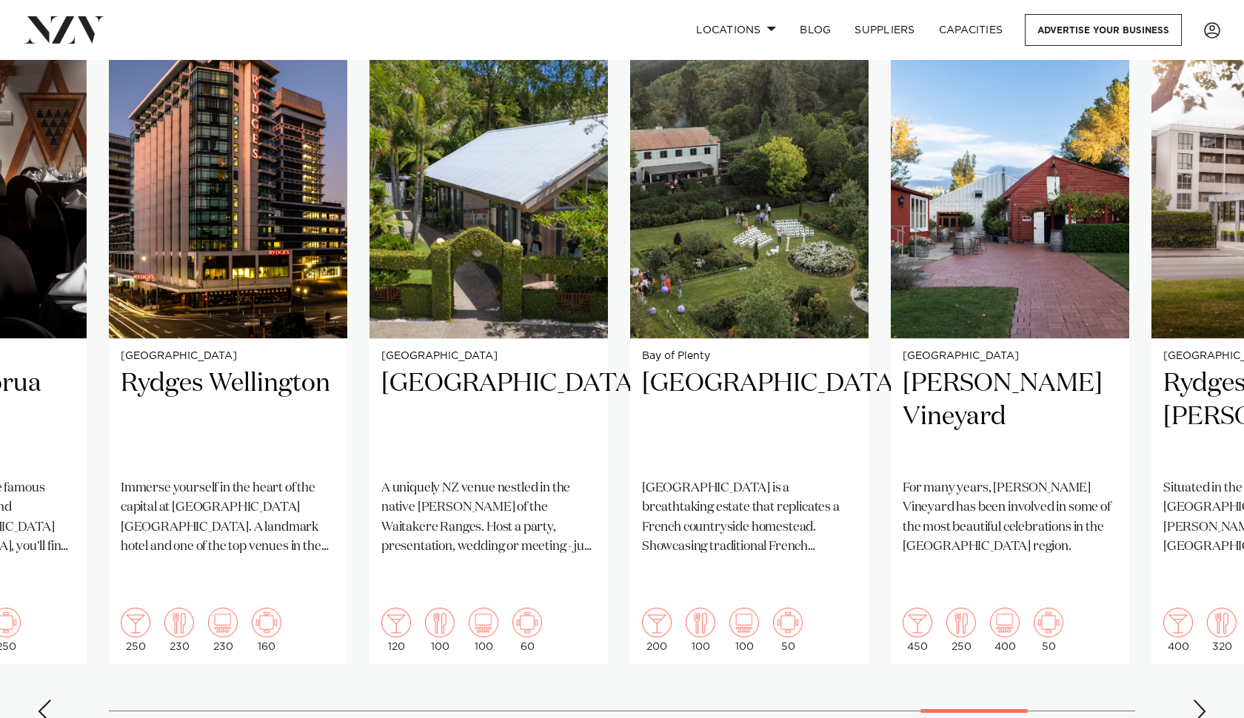
click at [48, 700] on div "Previous slide" at bounding box center [44, 712] width 15 height 24
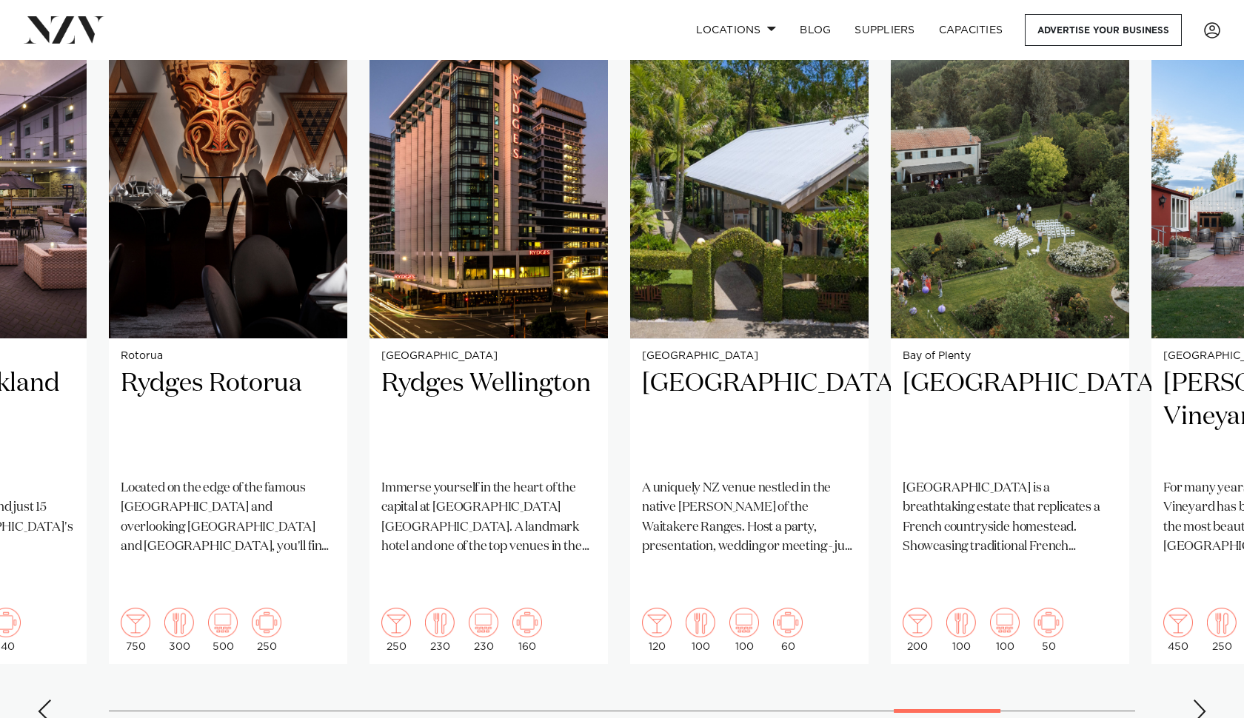
click at [48, 700] on div "Previous slide" at bounding box center [44, 712] width 15 height 24
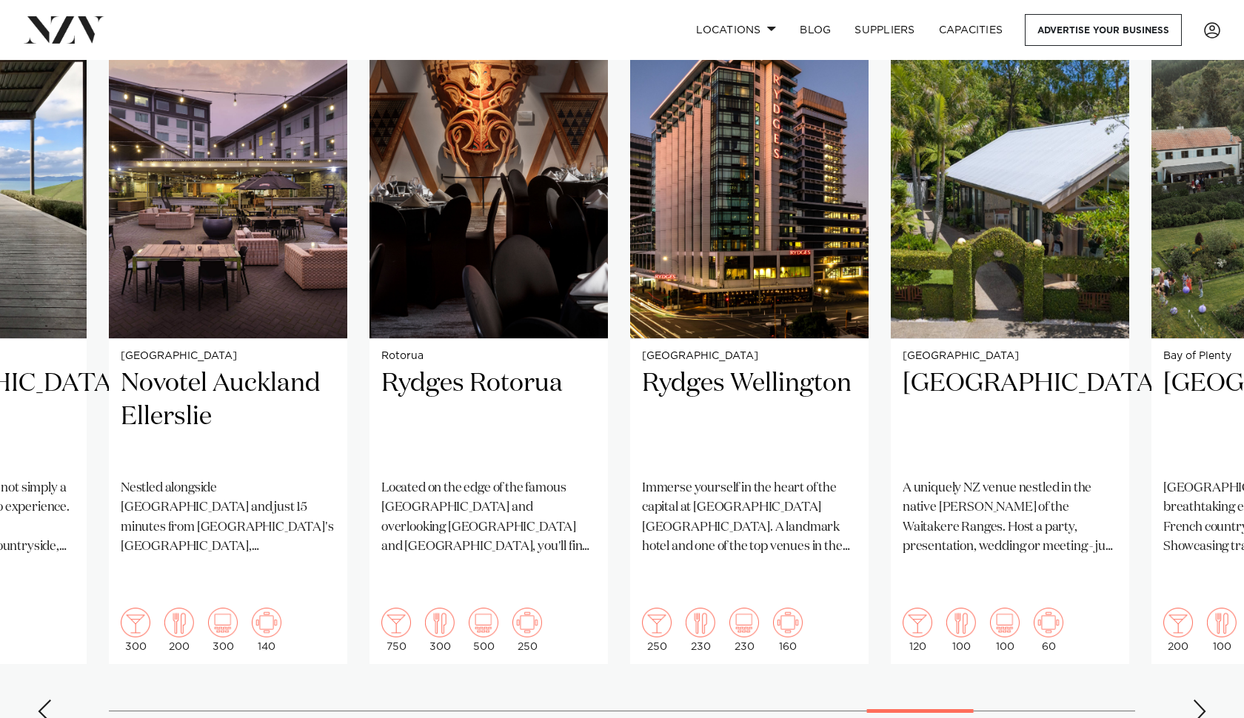
click at [48, 700] on div "Previous slide" at bounding box center [44, 712] width 15 height 24
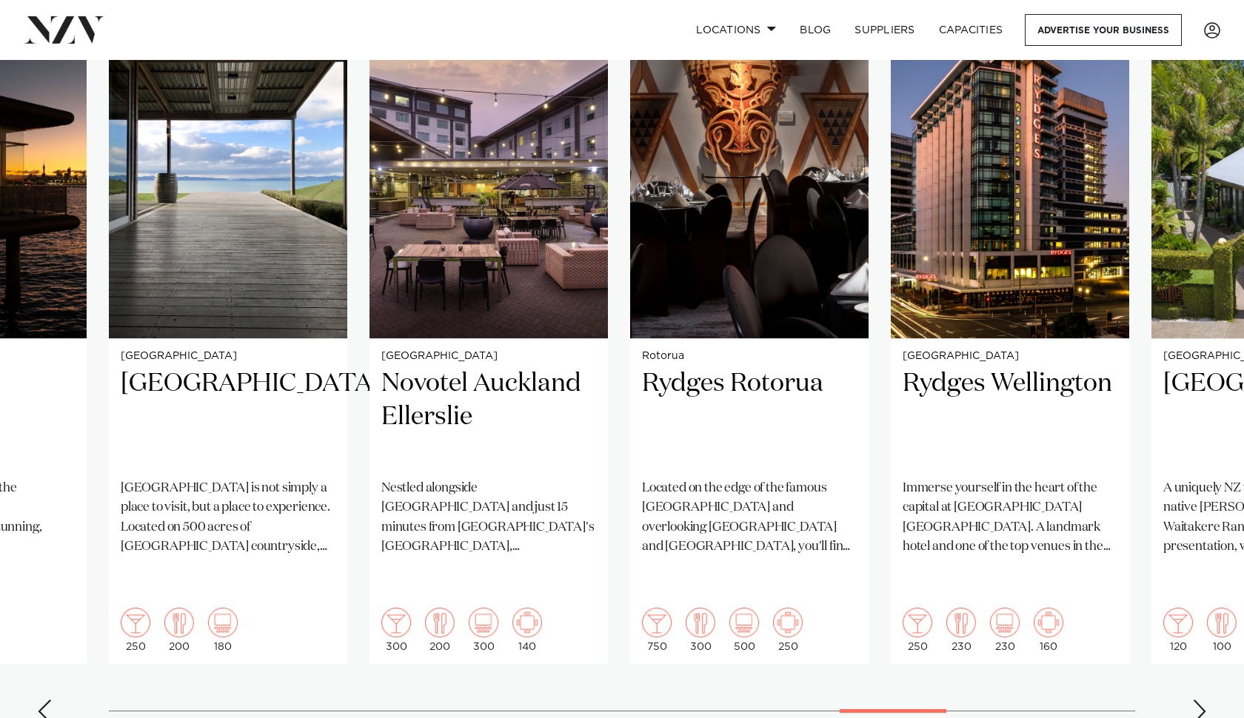
click at [48, 700] on div "Previous slide" at bounding box center [44, 712] width 15 height 24
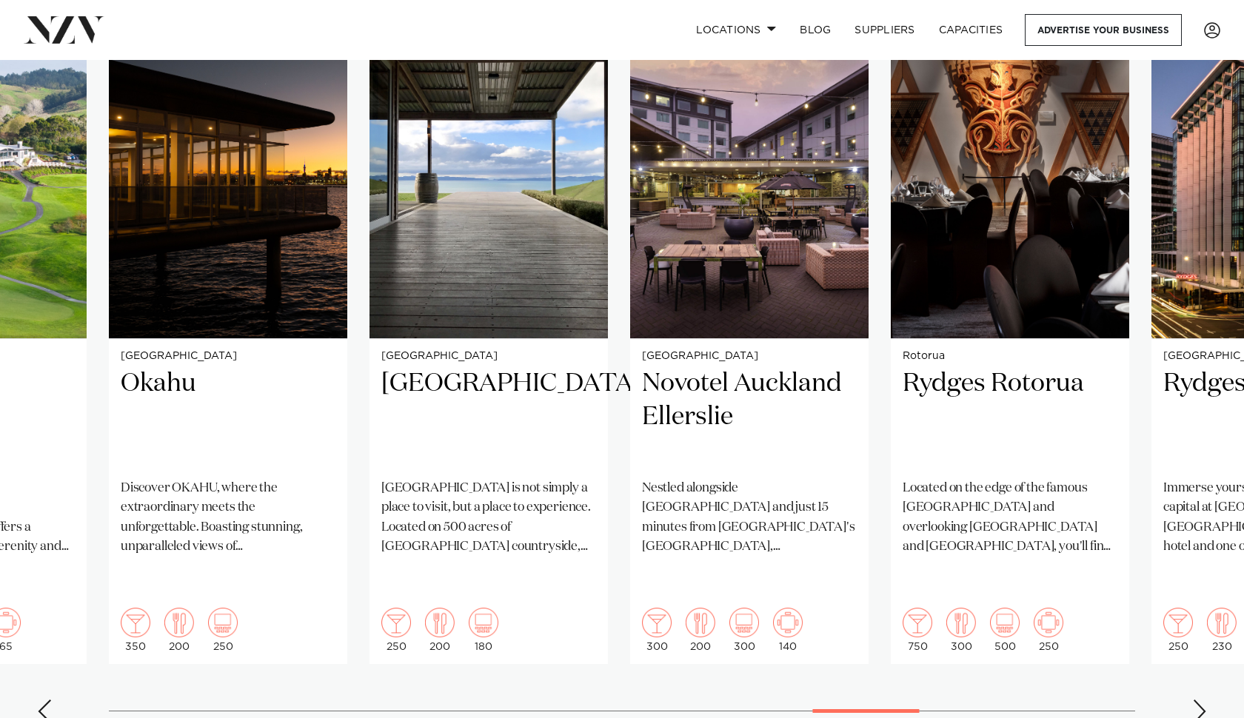
click at [48, 700] on div "Previous slide" at bounding box center [44, 712] width 15 height 24
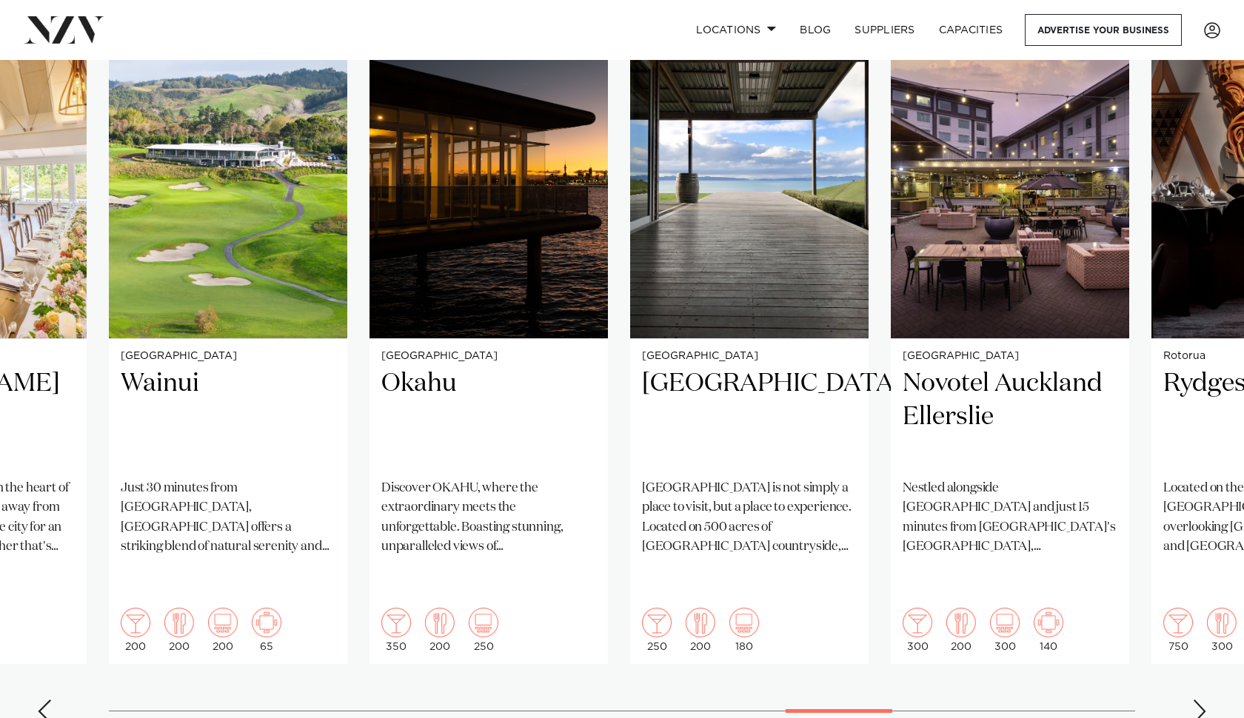
click at [48, 700] on div "Previous slide" at bounding box center [44, 712] width 15 height 24
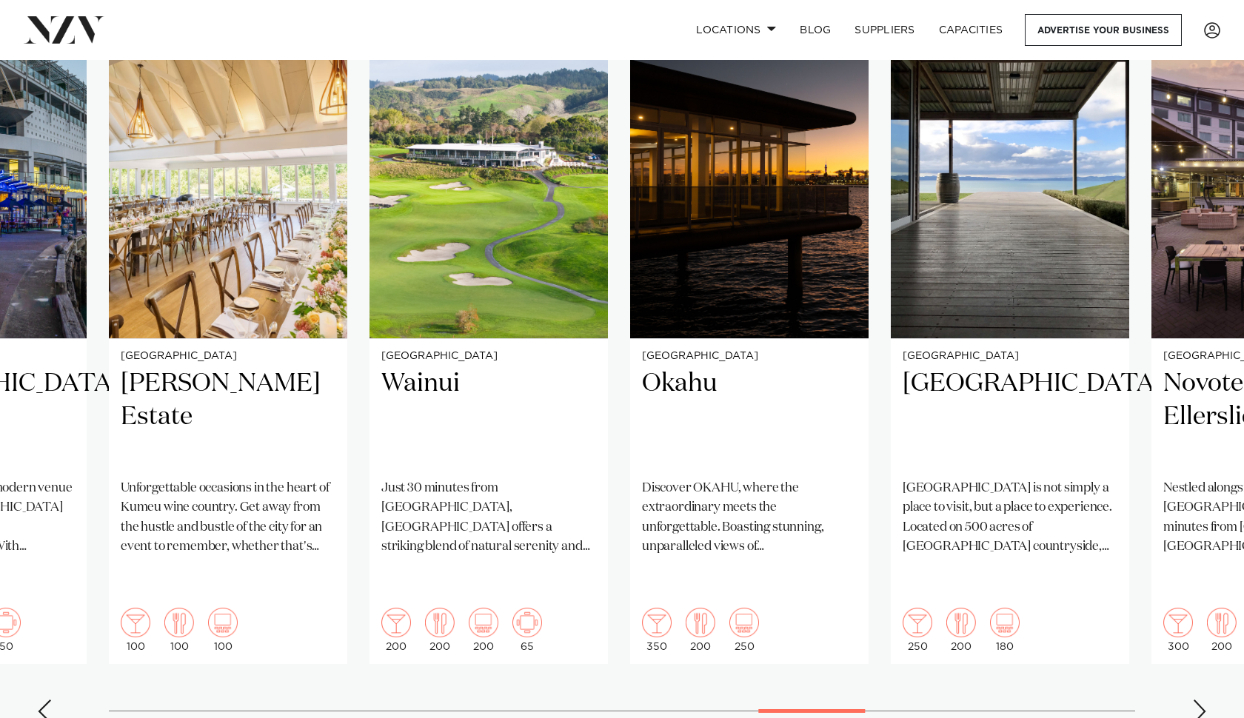
click at [48, 700] on div "Previous slide" at bounding box center [44, 712] width 15 height 24
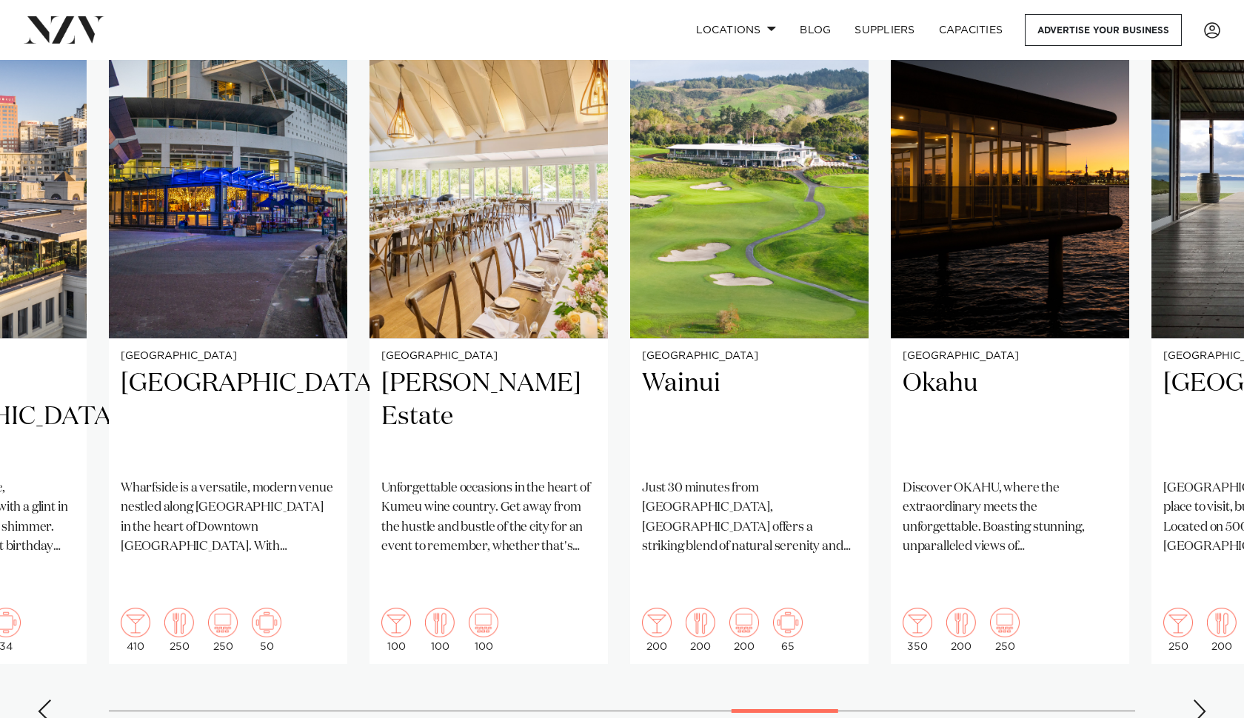
click at [48, 700] on div "Previous slide" at bounding box center [44, 712] width 15 height 24
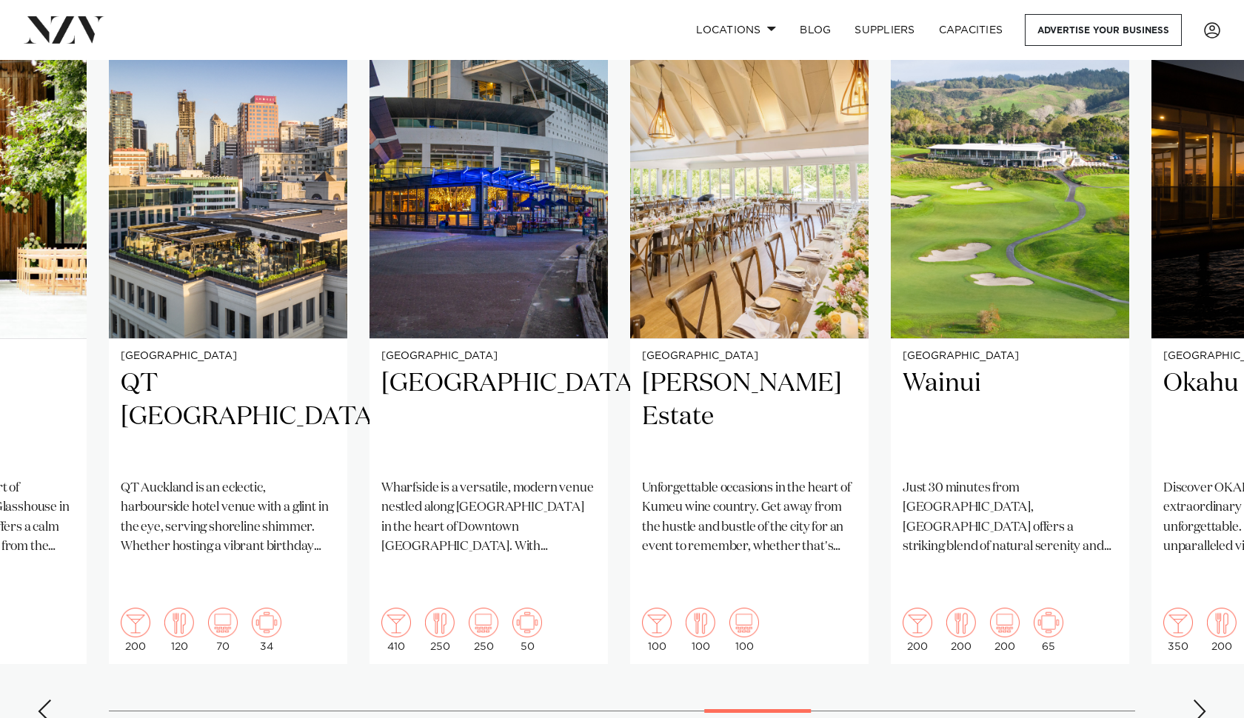
click at [50, 700] on div "Previous slide" at bounding box center [44, 712] width 15 height 24
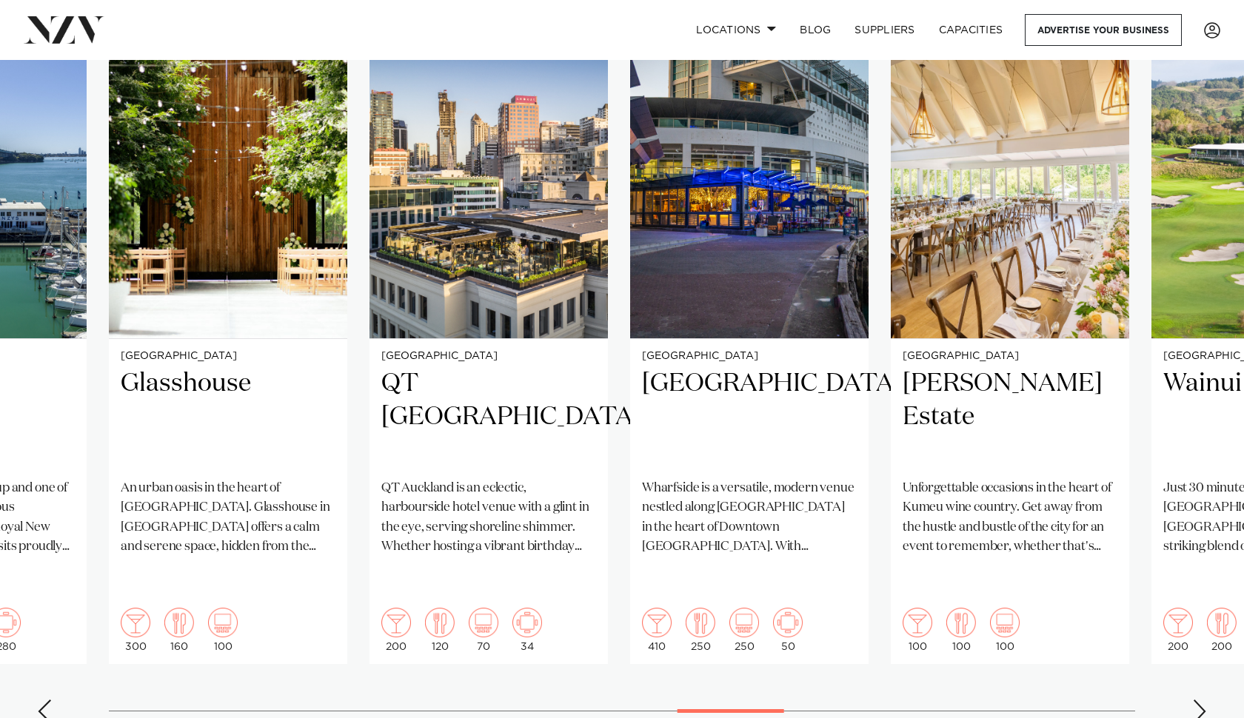
click at [50, 700] on div "Previous slide" at bounding box center [44, 712] width 15 height 24
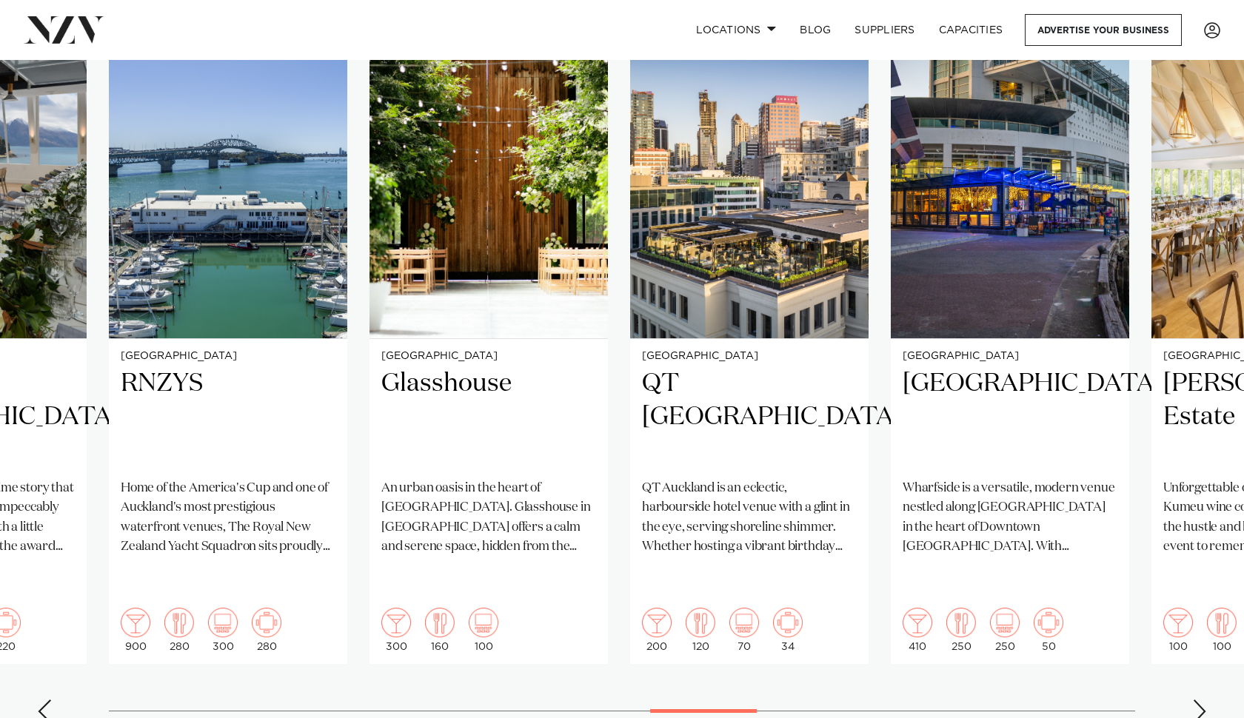
click at [50, 700] on div "Previous slide" at bounding box center [44, 712] width 15 height 24
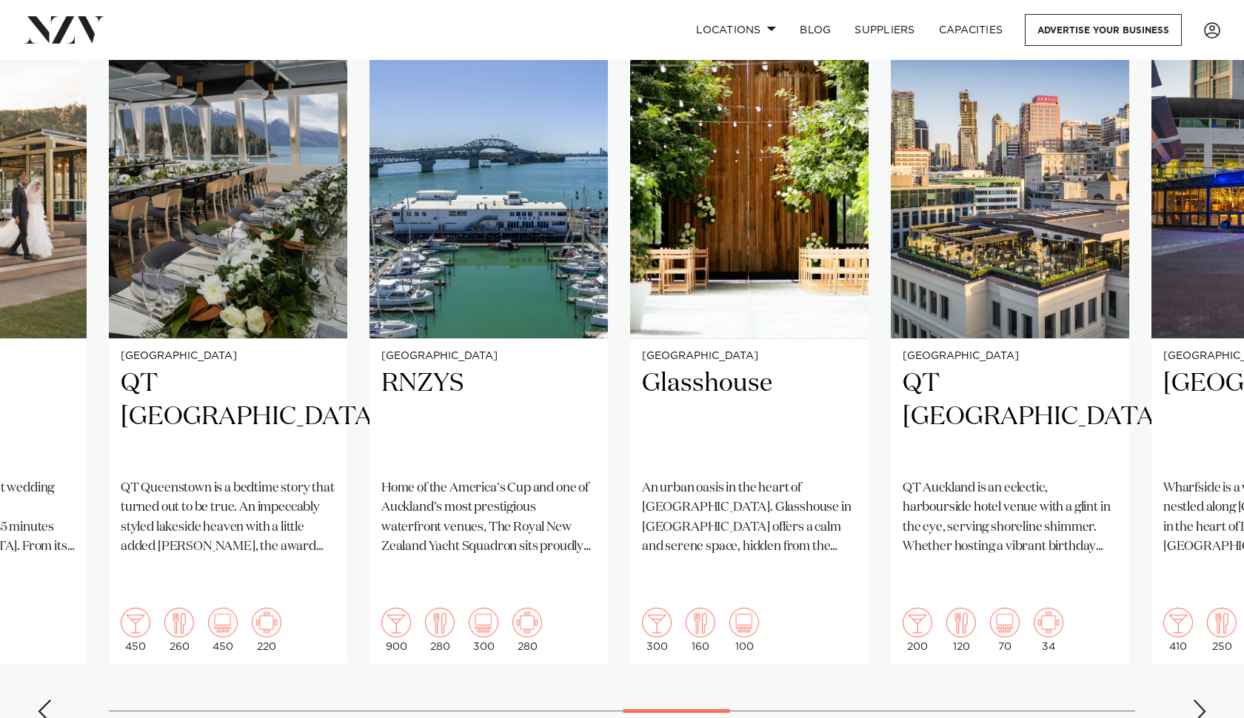
click at [50, 700] on div "Previous slide" at bounding box center [44, 712] width 15 height 24
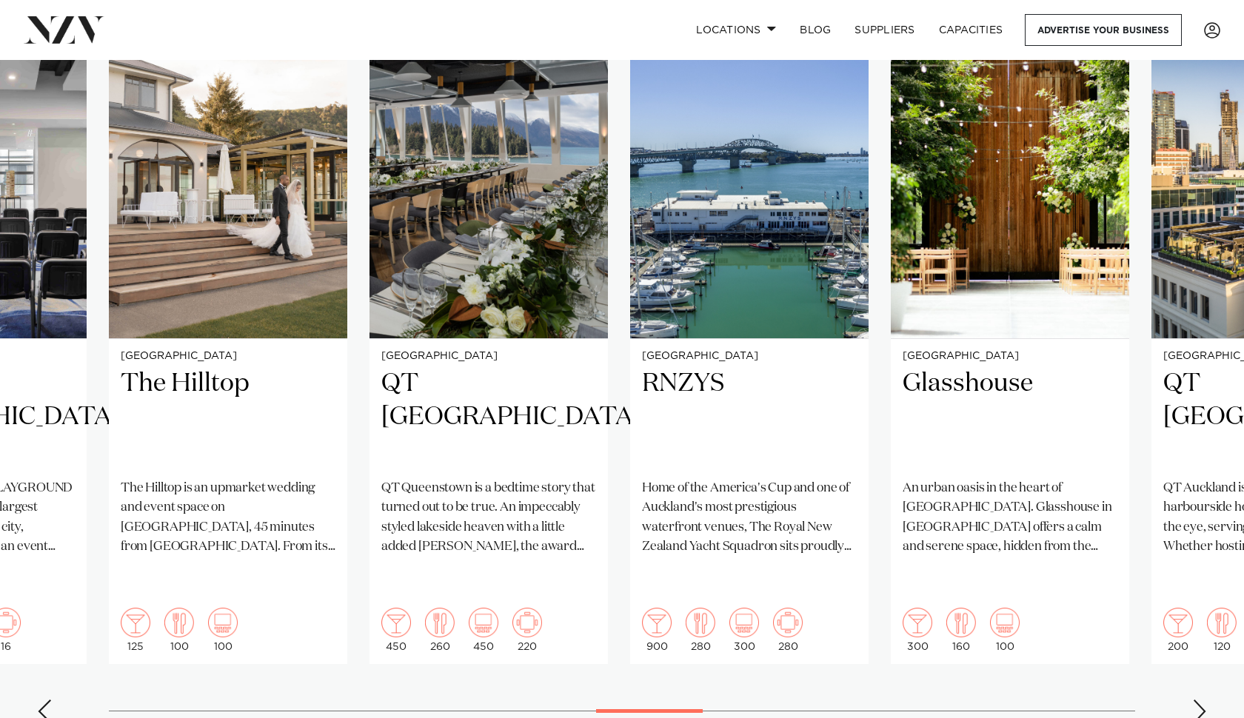
click at [50, 700] on div "Previous slide" at bounding box center [44, 712] width 15 height 24
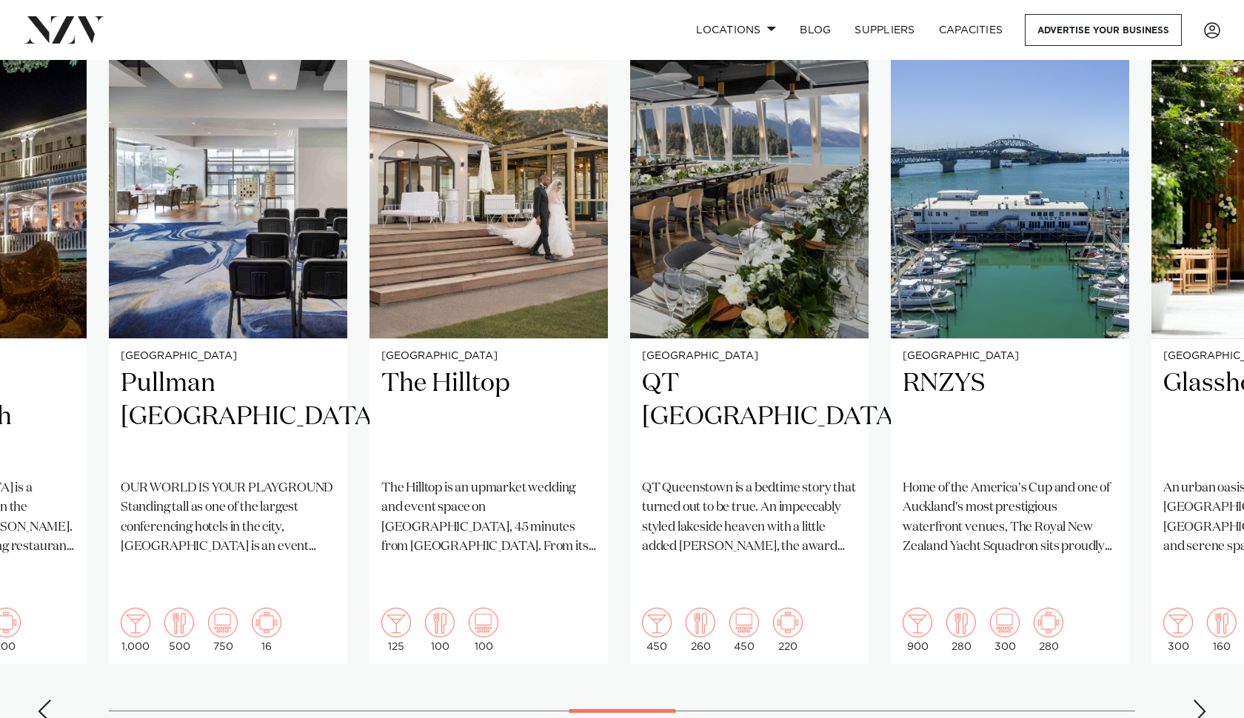
click at [50, 700] on div "Previous slide" at bounding box center [44, 712] width 15 height 24
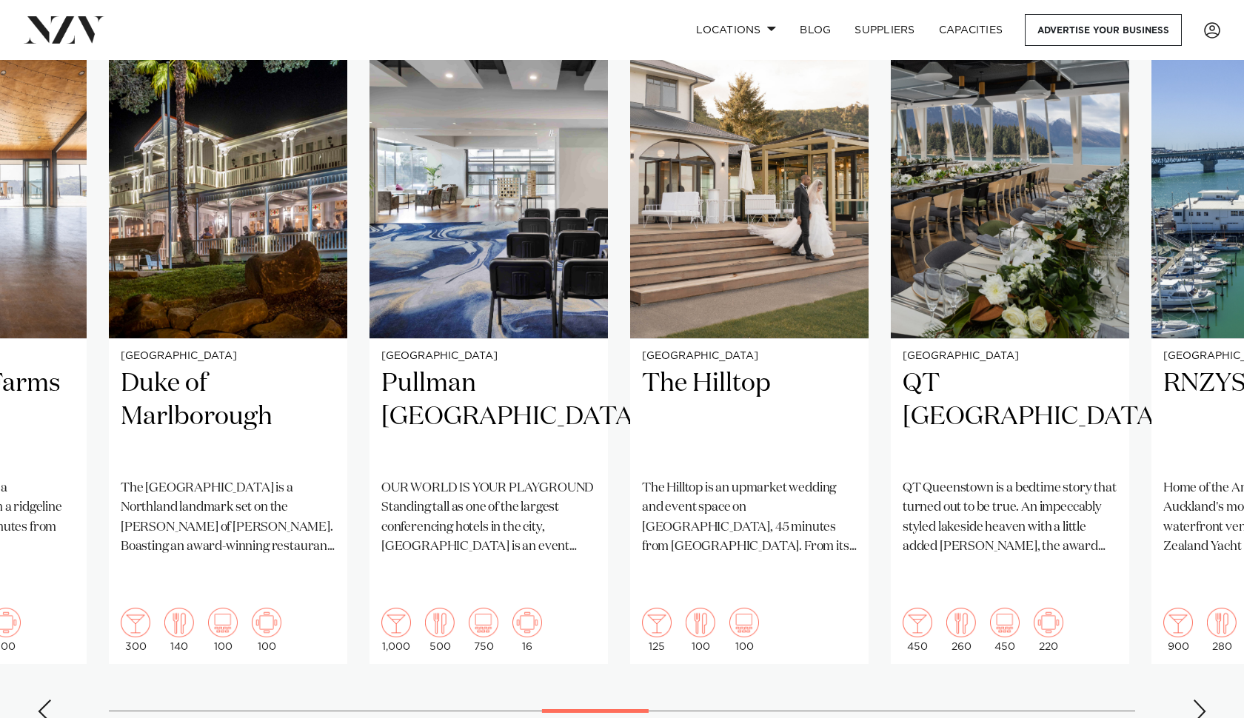
click at [50, 700] on div "Previous slide" at bounding box center [44, 712] width 15 height 24
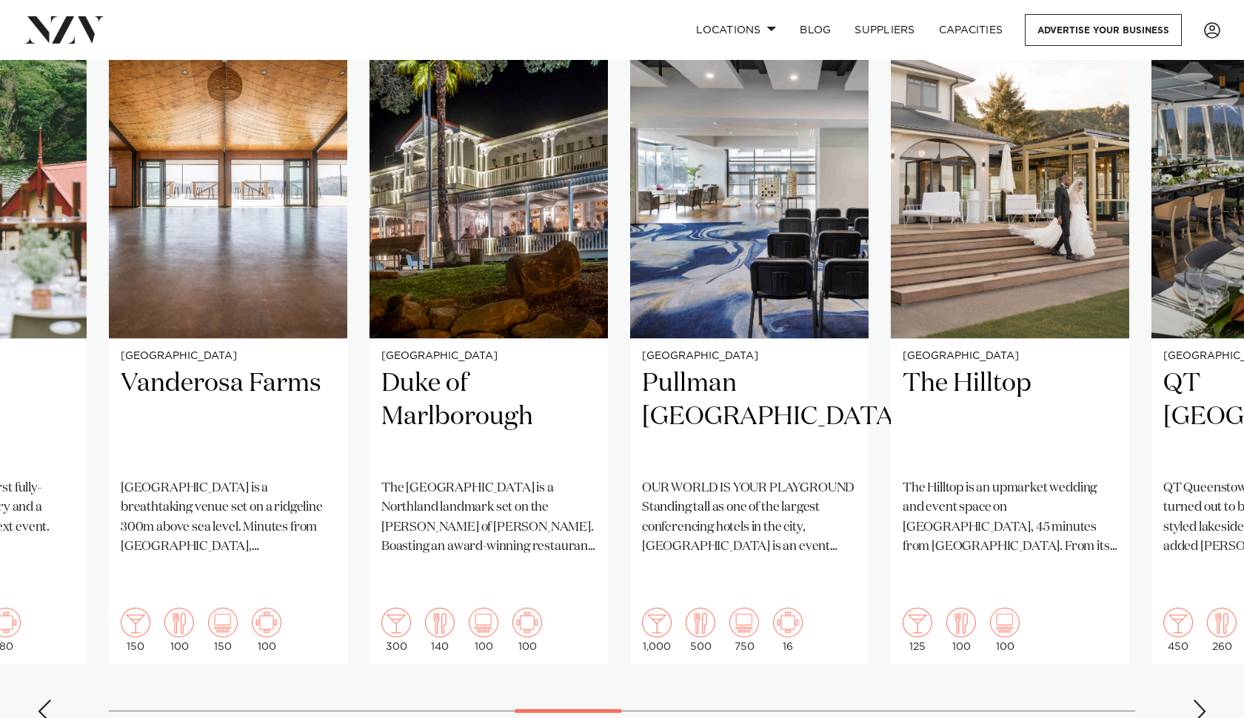
click at [50, 700] on div "Previous slide" at bounding box center [44, 712] width 15 height 24
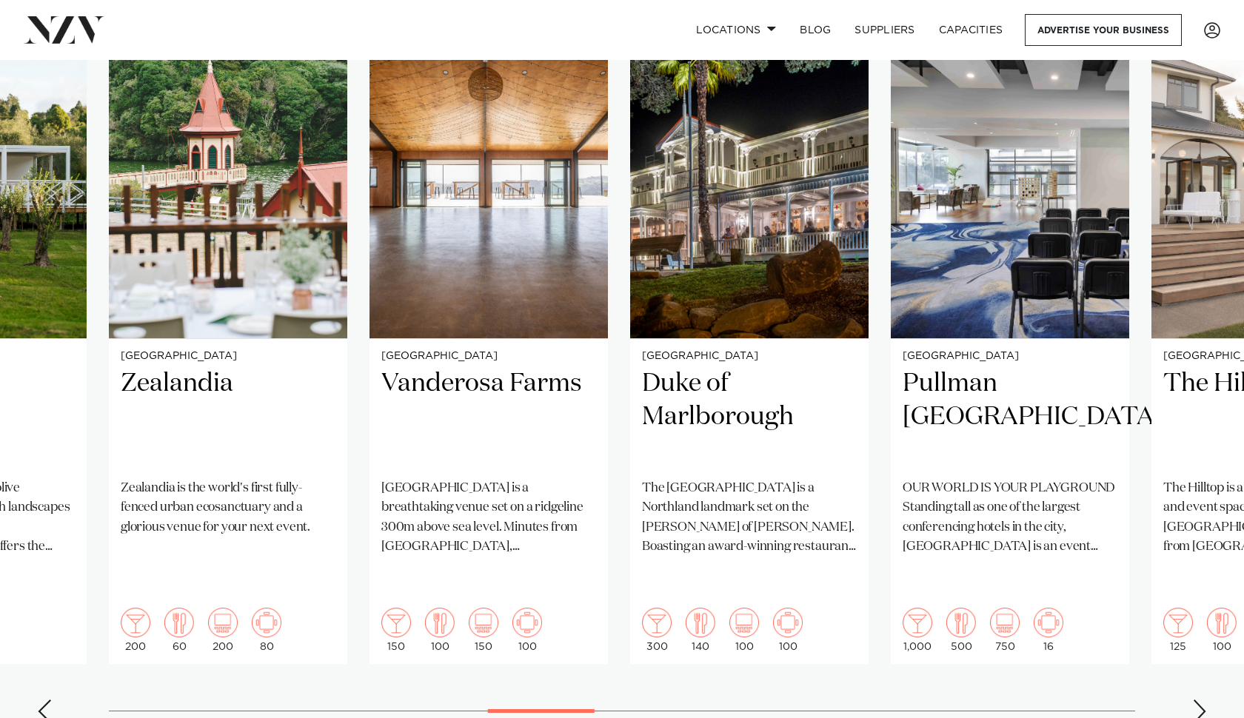
click at [50, 700] on div "Previous slide" at bounding box center [44, 712] width 15 height 24
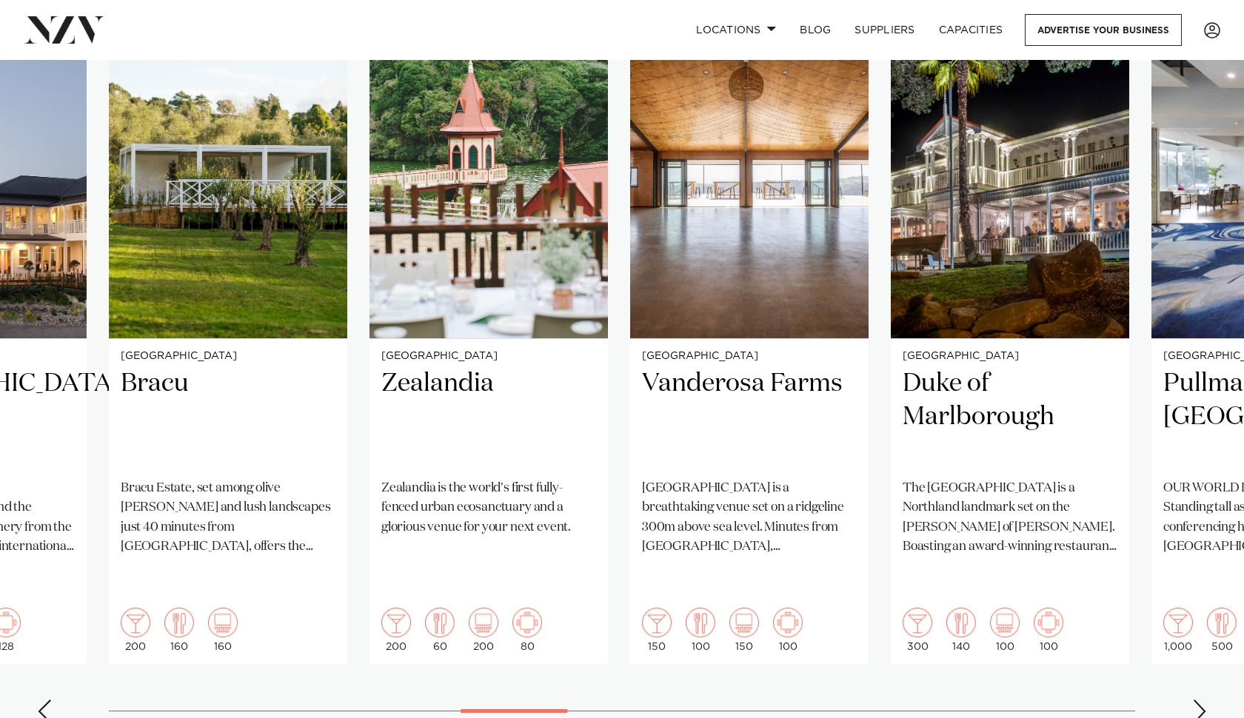
click at [50, 700] on div "Previous slide" at bounding box center [44, 712] width 15 height 24
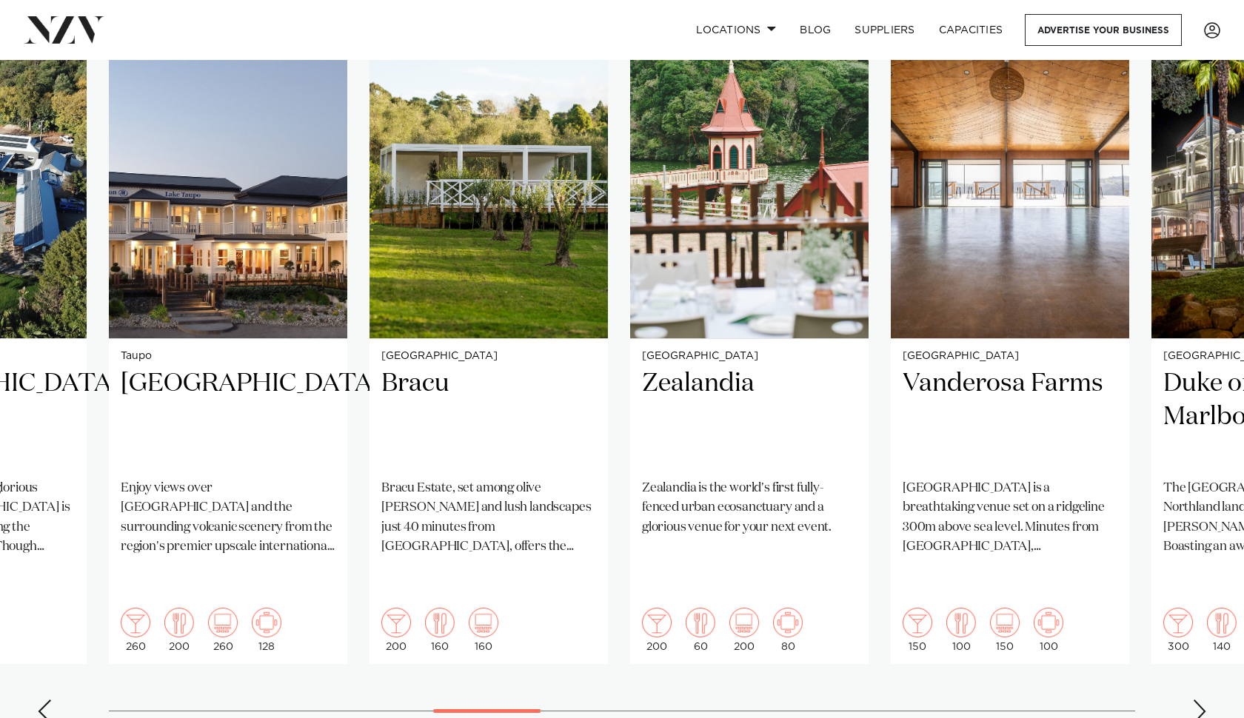
click at [50, 700] on div "Previous slide" at bounding box center [44, 712] width 15 height 24
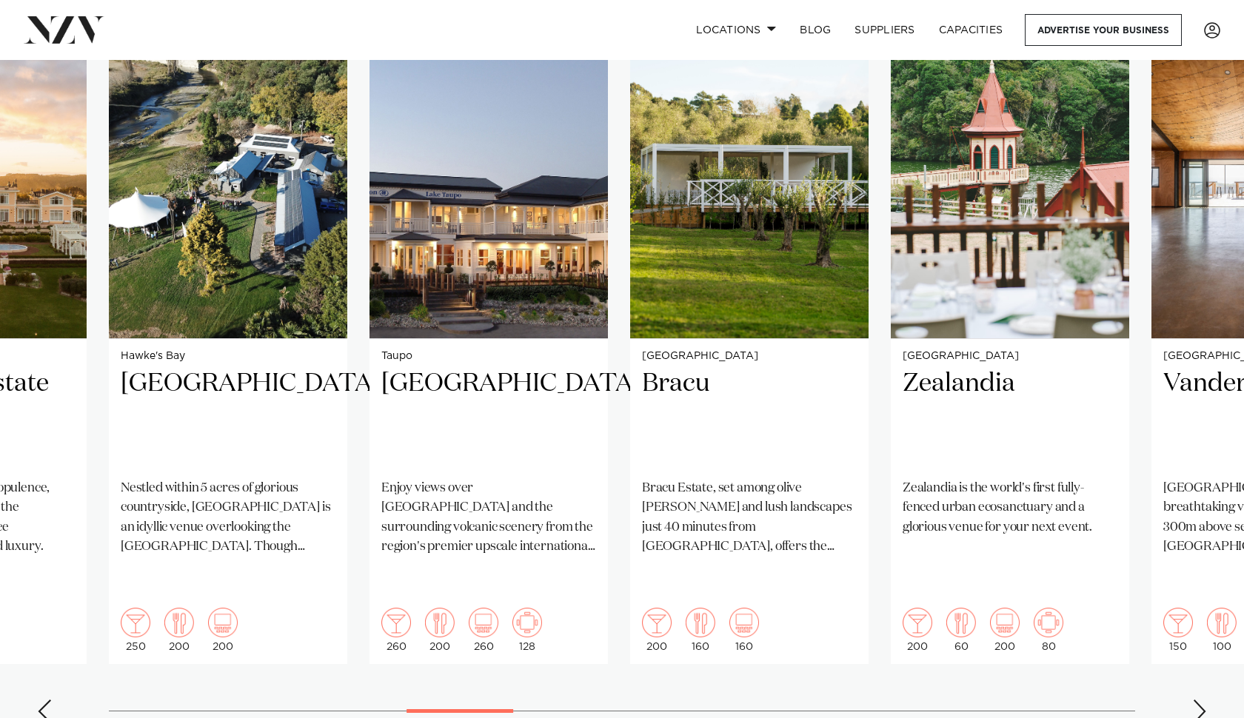
click at [50, 700] on div "Previous slide" at bounding box center [44, 712] width 15 height 24
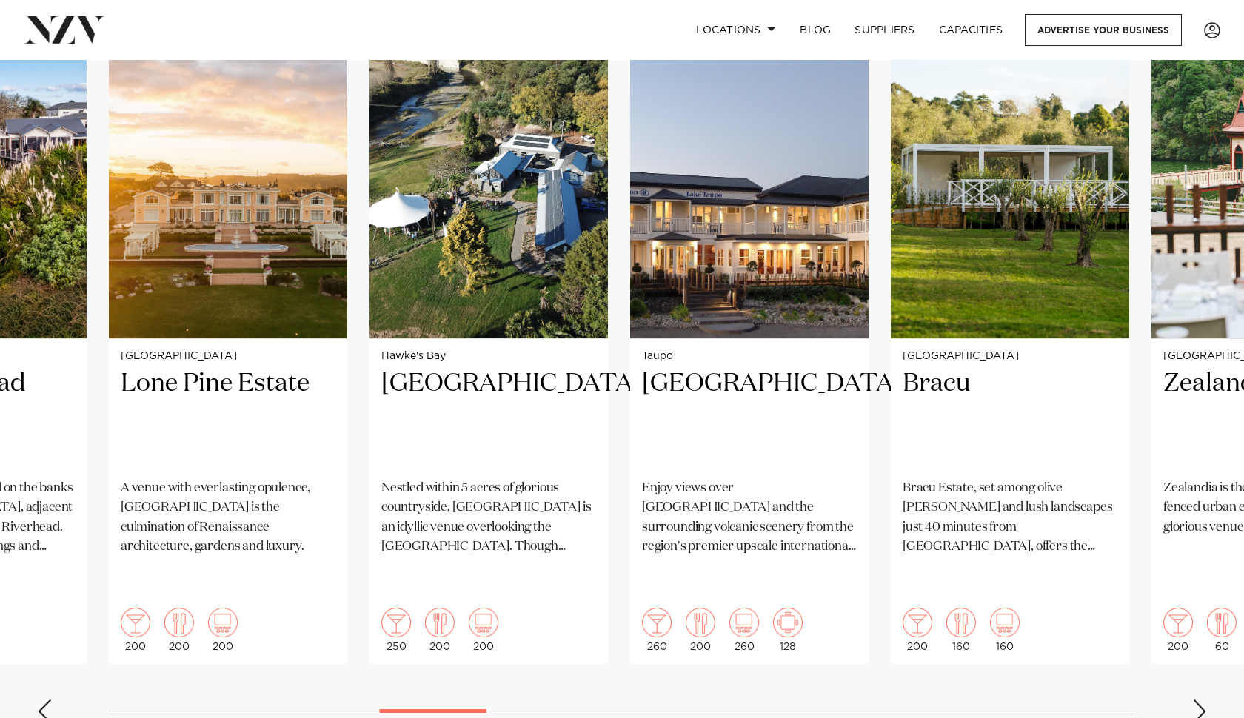
click at [50, 700] on div "Previous slide" at bounding box center [44, 712] width 15 height 24
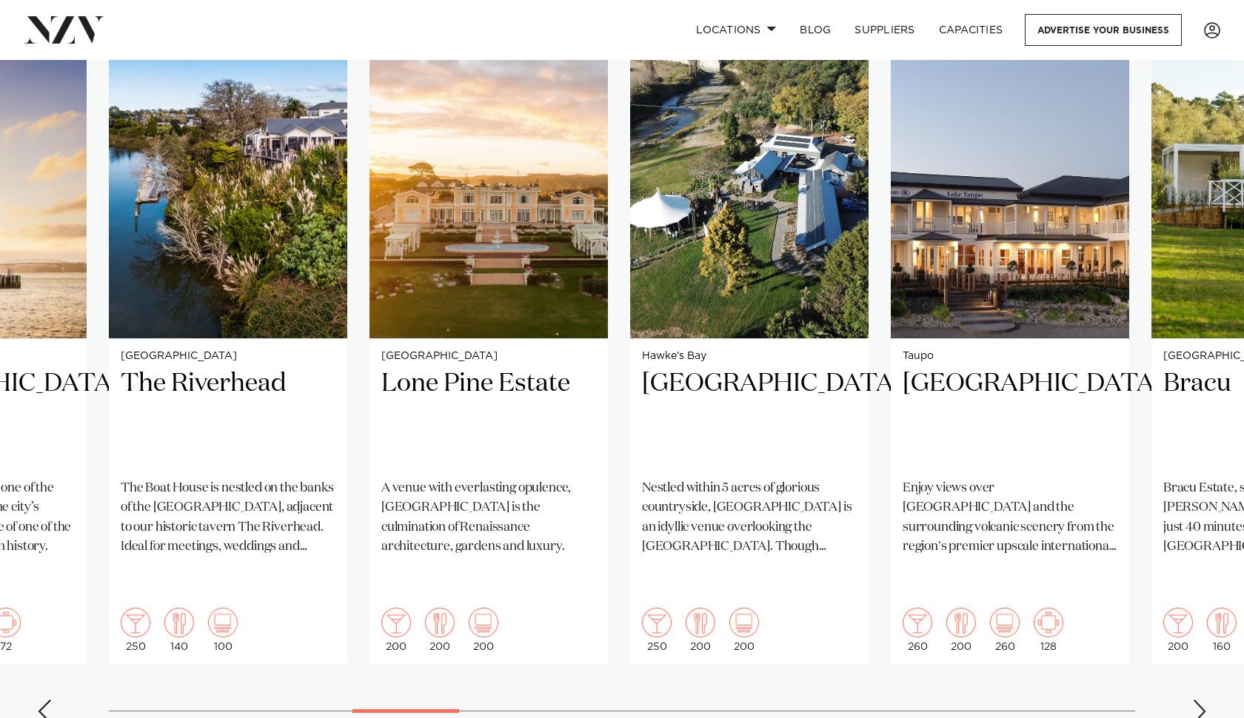
click at [50, 700] on div "Previous slide" at bounding box center [44, 712] width 15 height 24
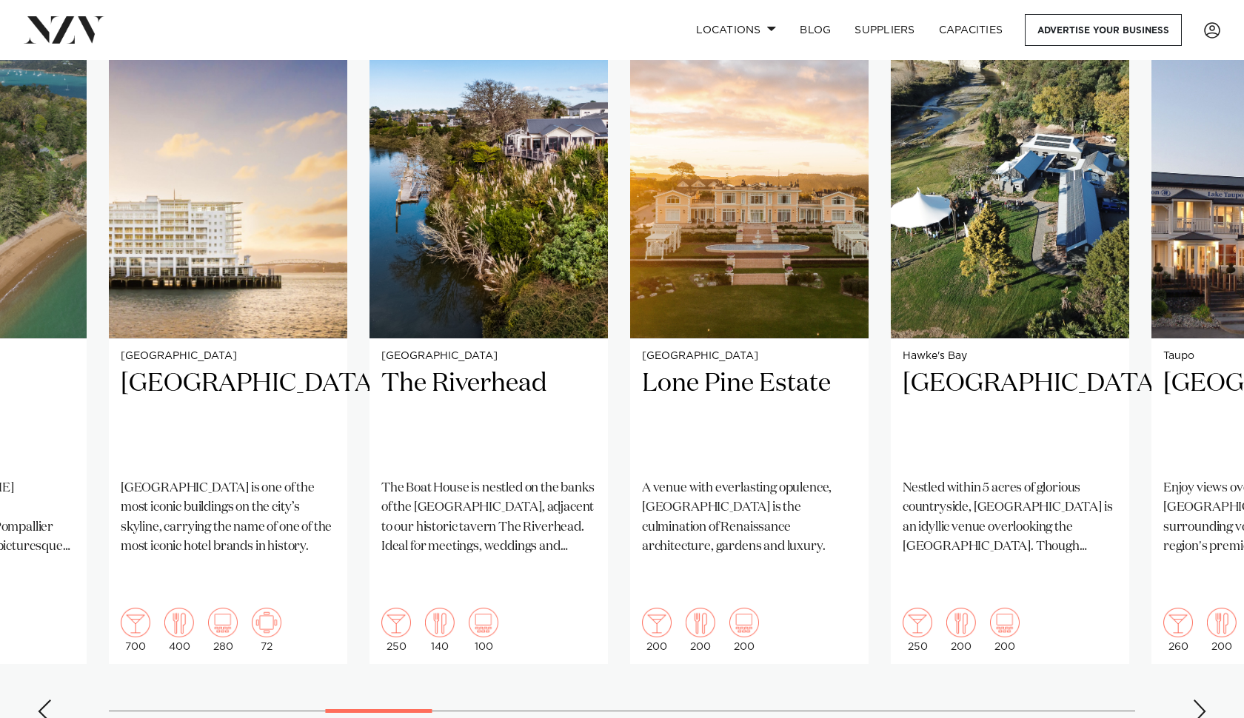
click at [50, 700] on div "Previous slide" at bounding box center [44, 712] width 15 height 24
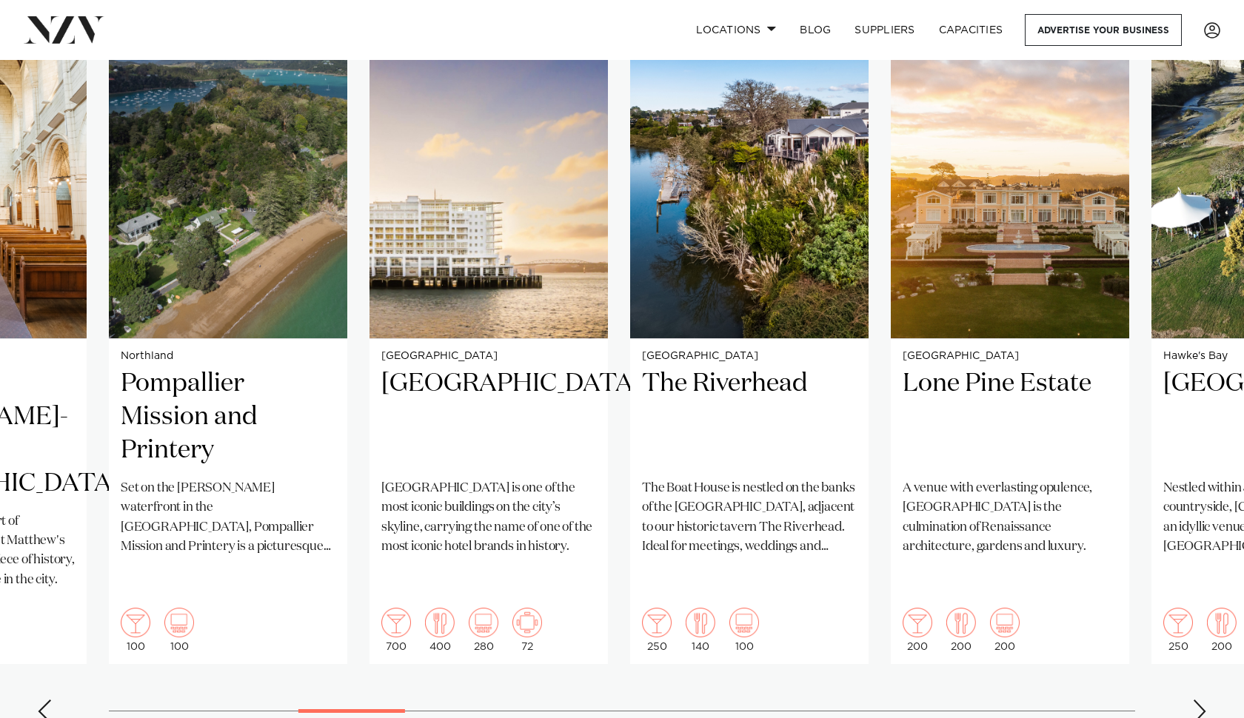
click at [50, 700] on div "Previous slide" at bounding box center [44, 712] width 15 height 24
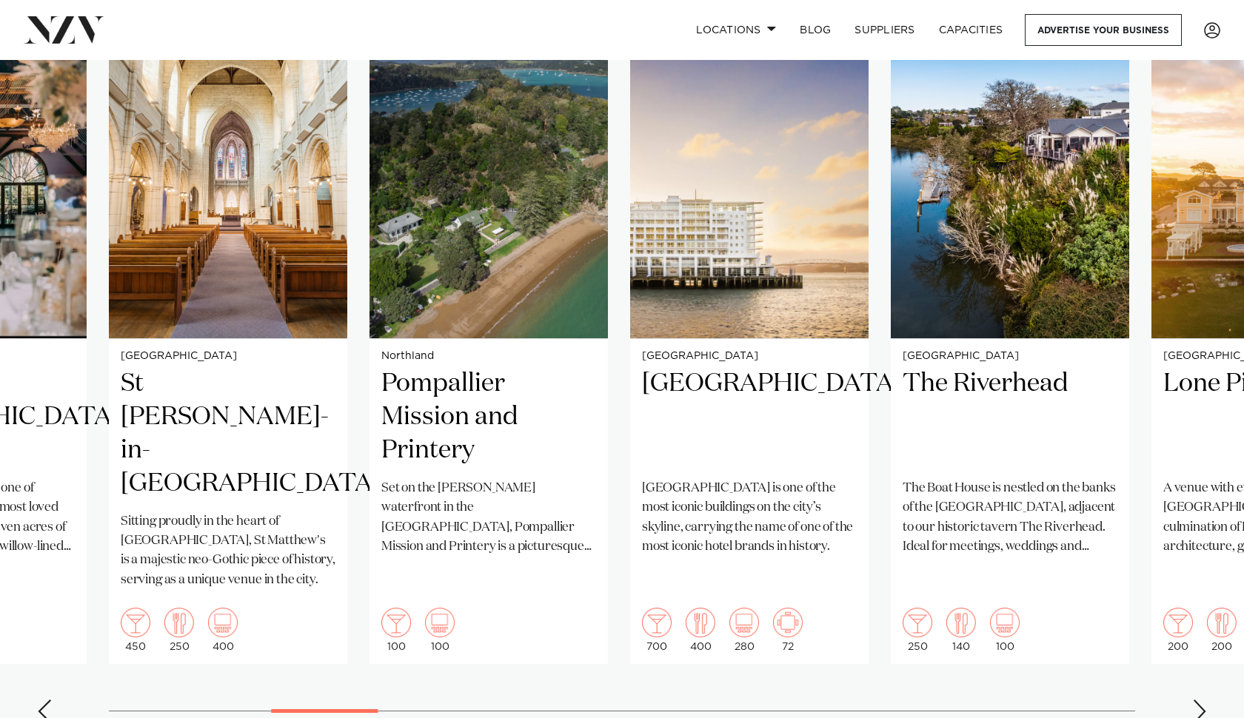
click at [50, 700] on div "Previous slide" at bounding box center [44, 712] width 15 height 24
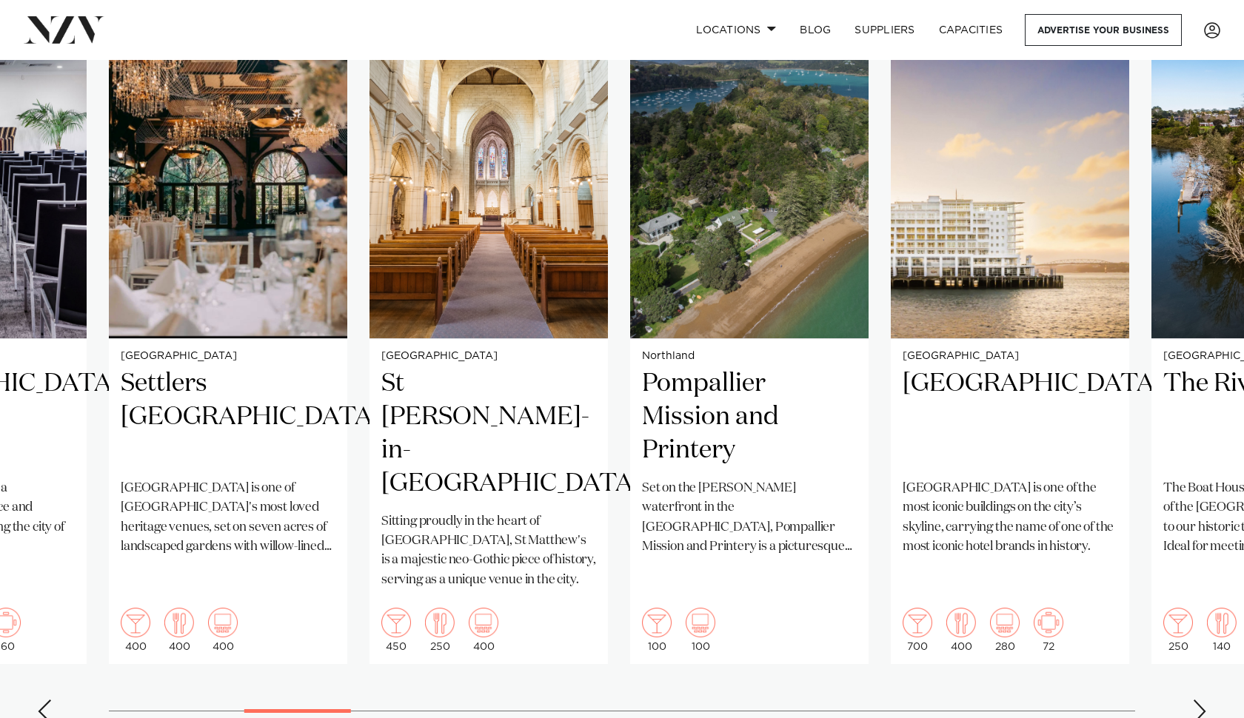
click at [50, 700] on div "Previous slide" at bounding box center [44, 712] width 15 height 24
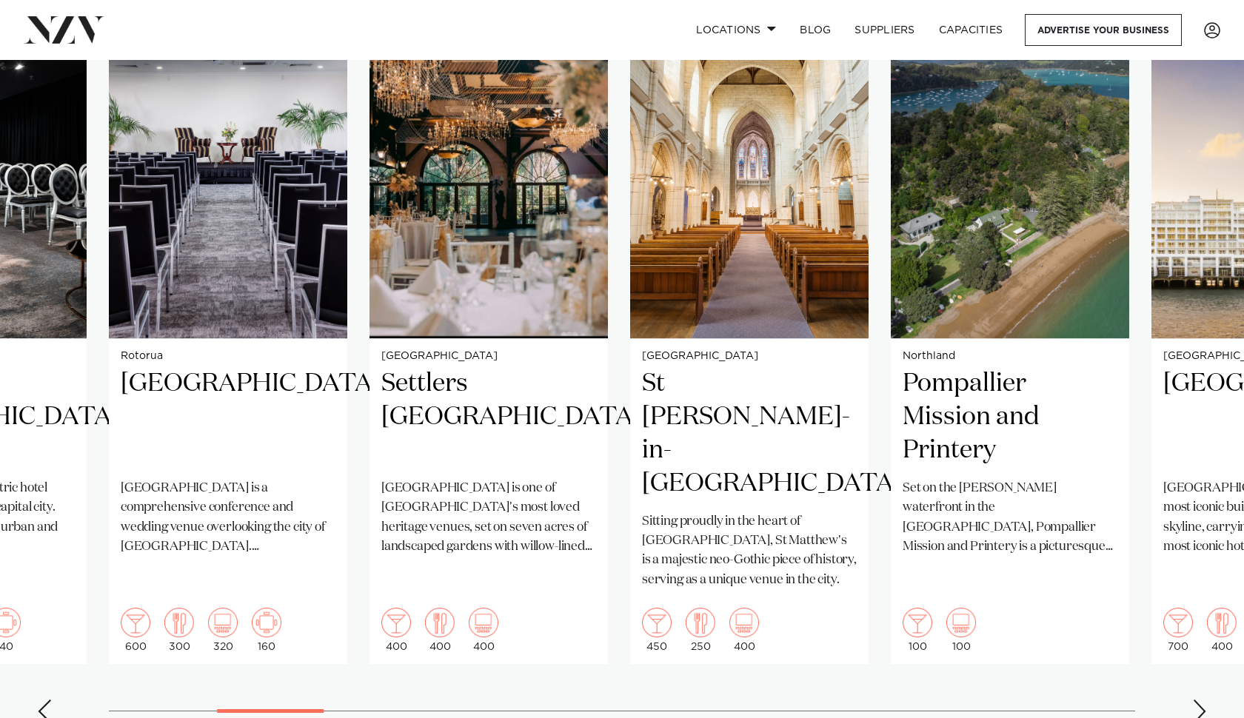
click at [50, 700] on div "Previous slide" at bounding box center [44, 712] width 15 height 24
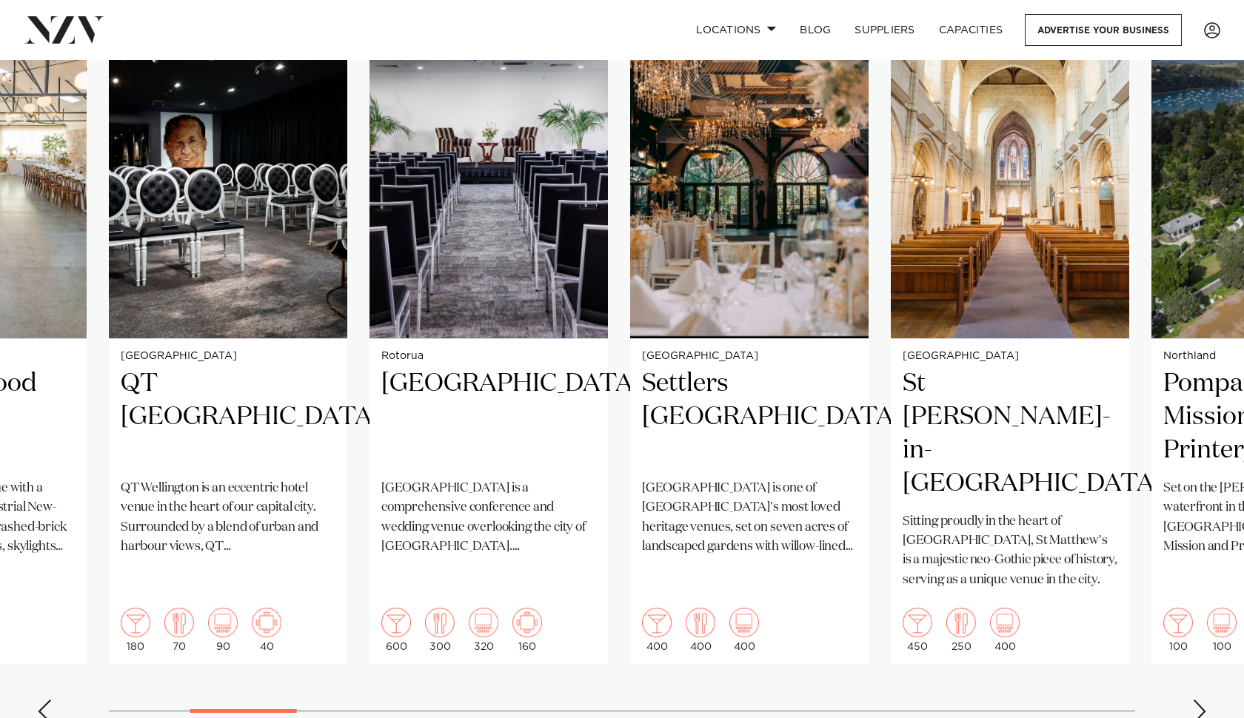
click at [50, 700] on div "Previous slide" at bounding box center [44, 712] width 15 height 24
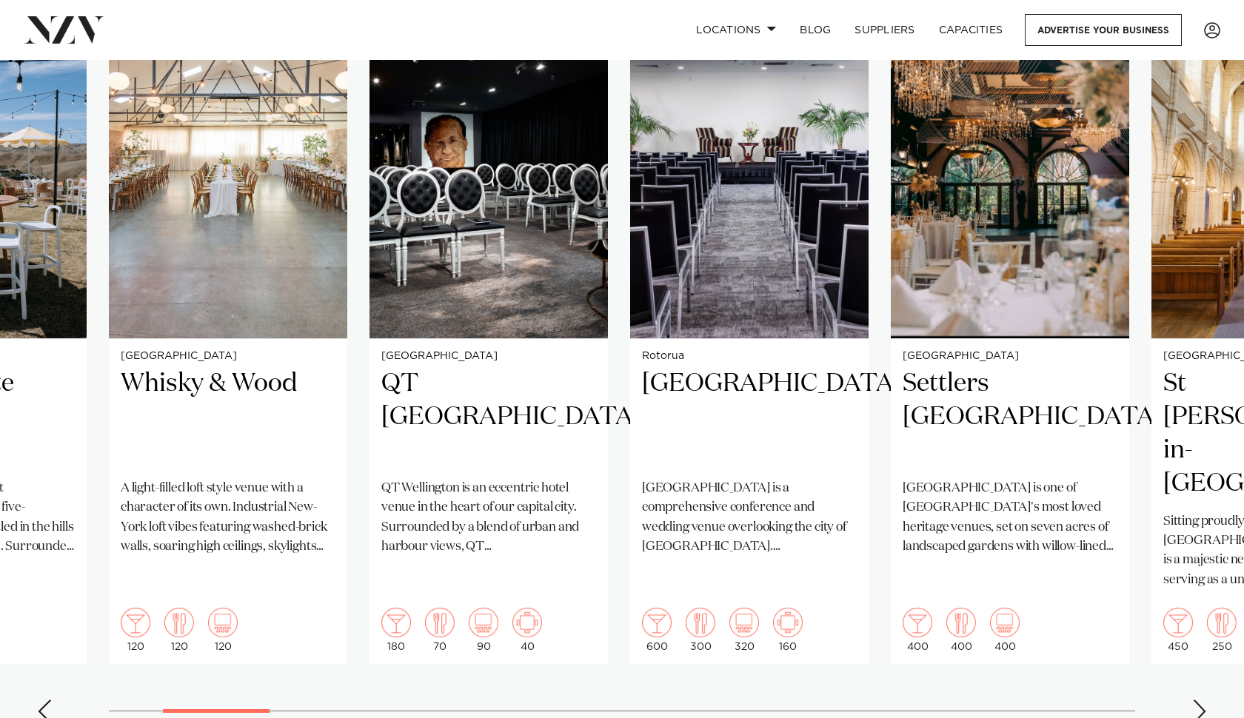
click at [50, 700] on div "Previous slide" at bounding box center [44, 712] width 15 height 24
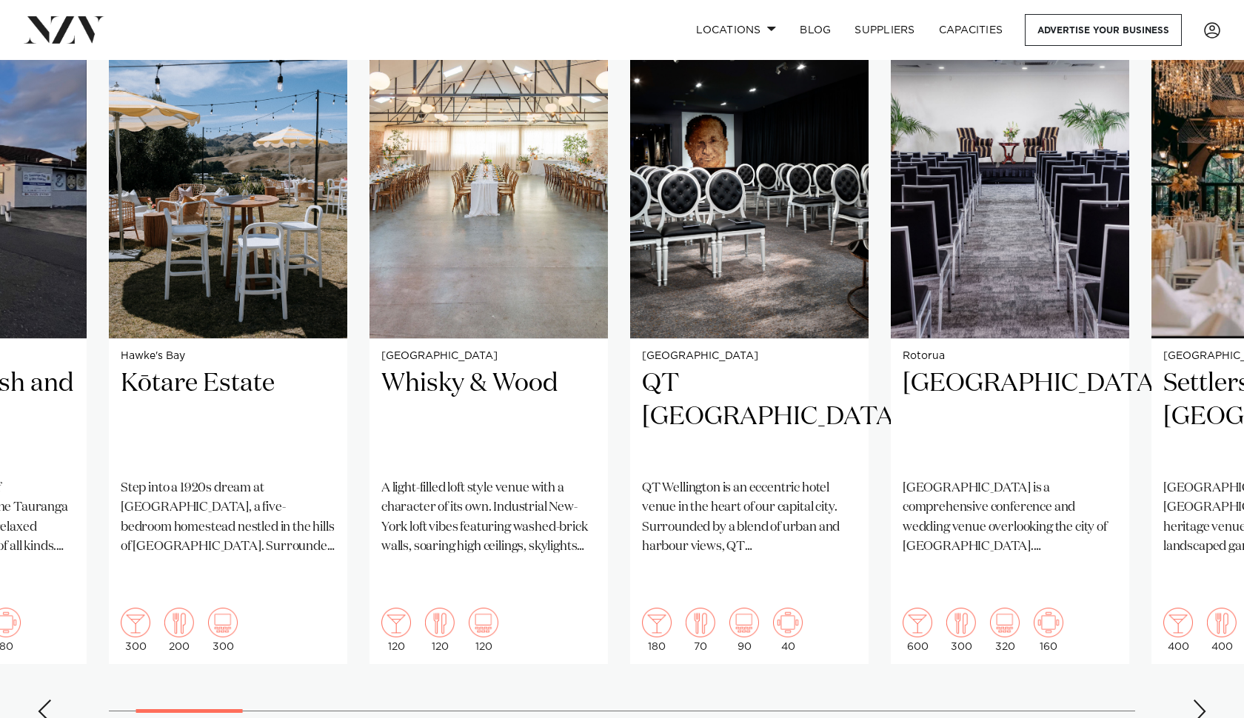
click at [51, 700] on div "Previous slide" at bounding box center [44, 712] width 15 height 24
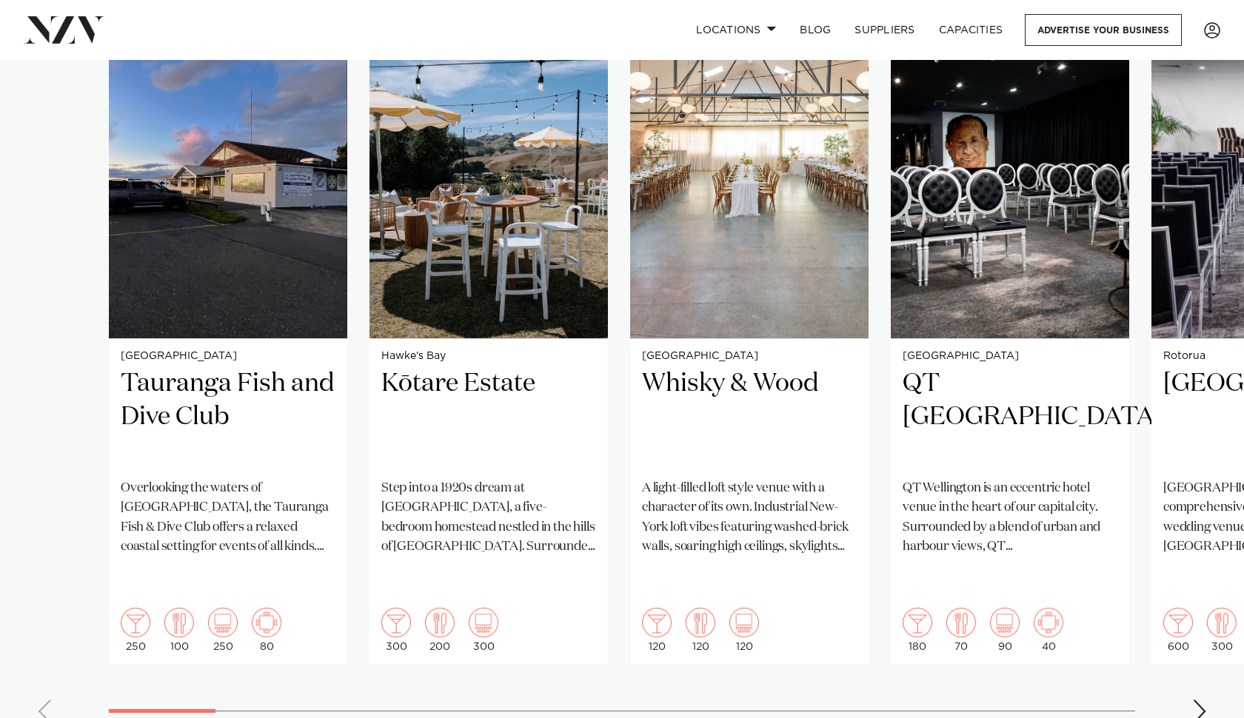
click at [51, 666] on swiper-container "Tauranga Tauranga Fish and Dive Club Overlooking the waters of [GEOGRAPHIC_DATA…" at bounding box center [622, 377] width 1244 height 717
